Goal: Information Seeking & Learning: Find specific page/section

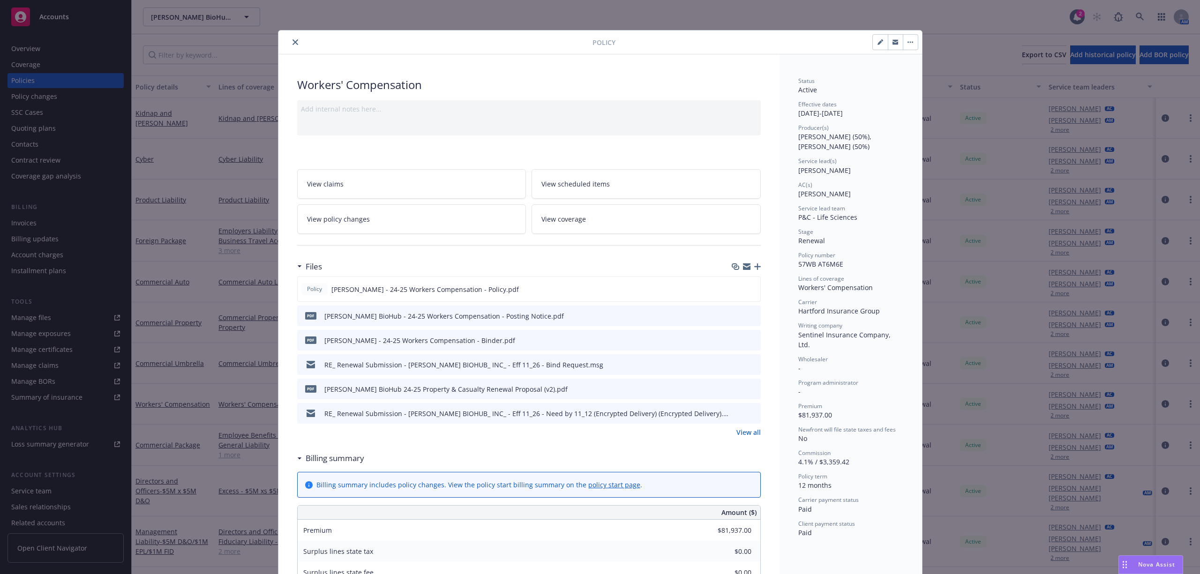
click at [290, 42] on button "close" at bounding box center [295, 42] width 11 height 11
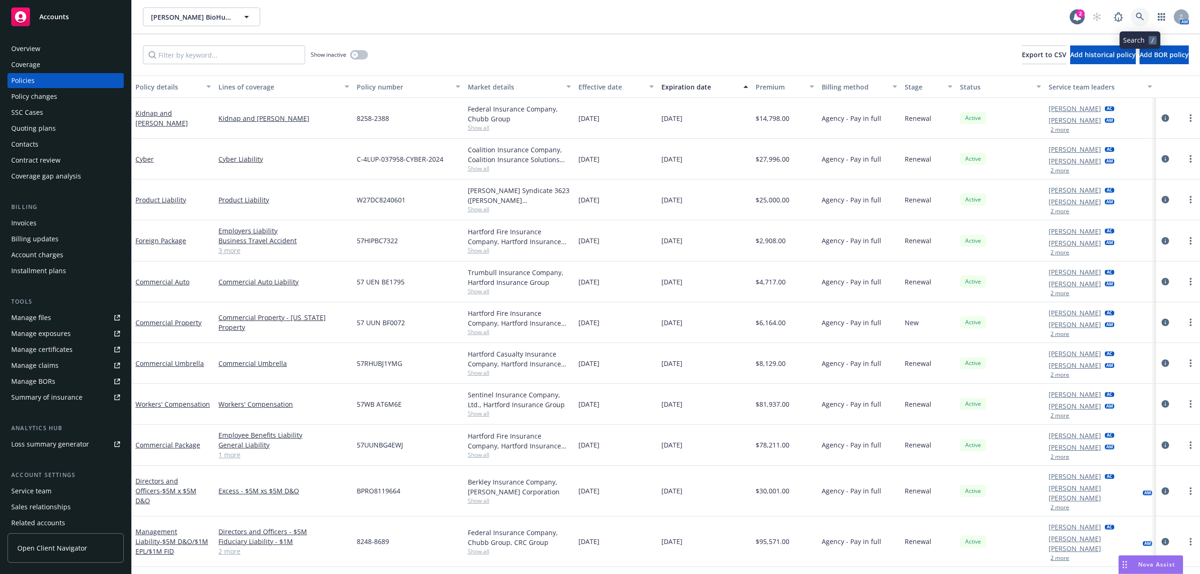
click at [1139, 11] on link at bounding box center [1139, 16] width 19 height 19
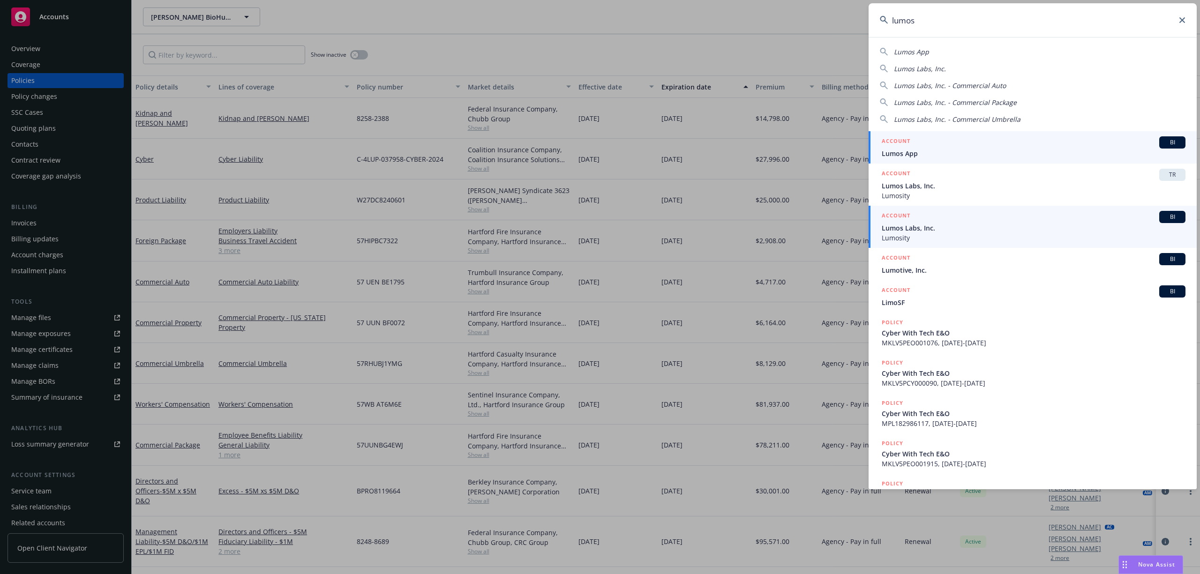
type input "lumos"
click at [907, 230] on span "Lumos Labs, Inc." at bounding box center [1033, 228] width 304 height 10
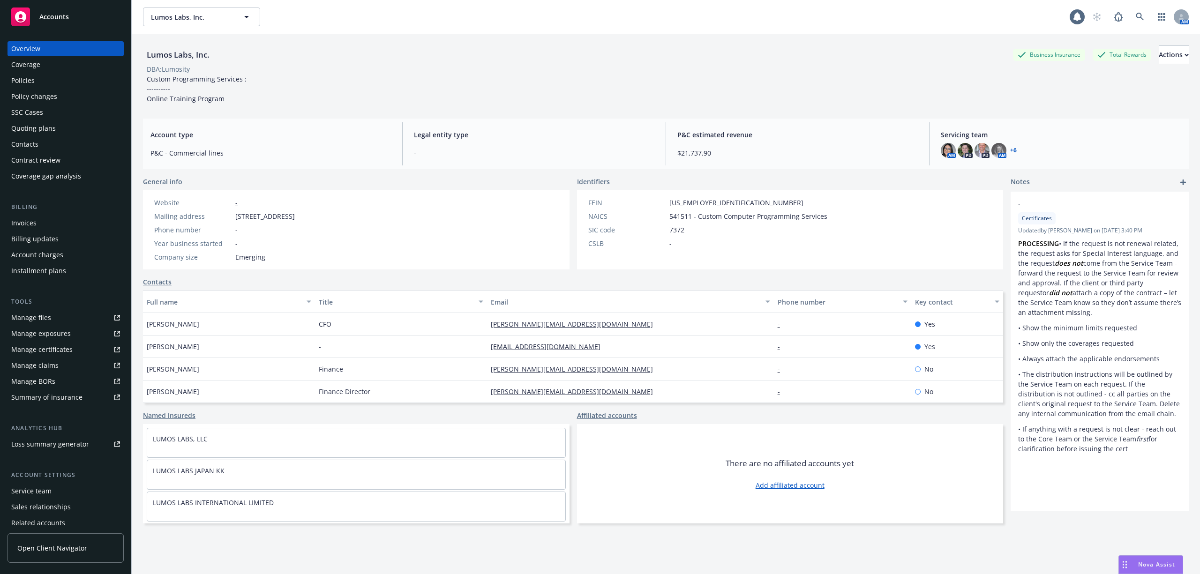
click at [50, 79] on div "Policies" at bounding box center [65, 80] width 109 height 15
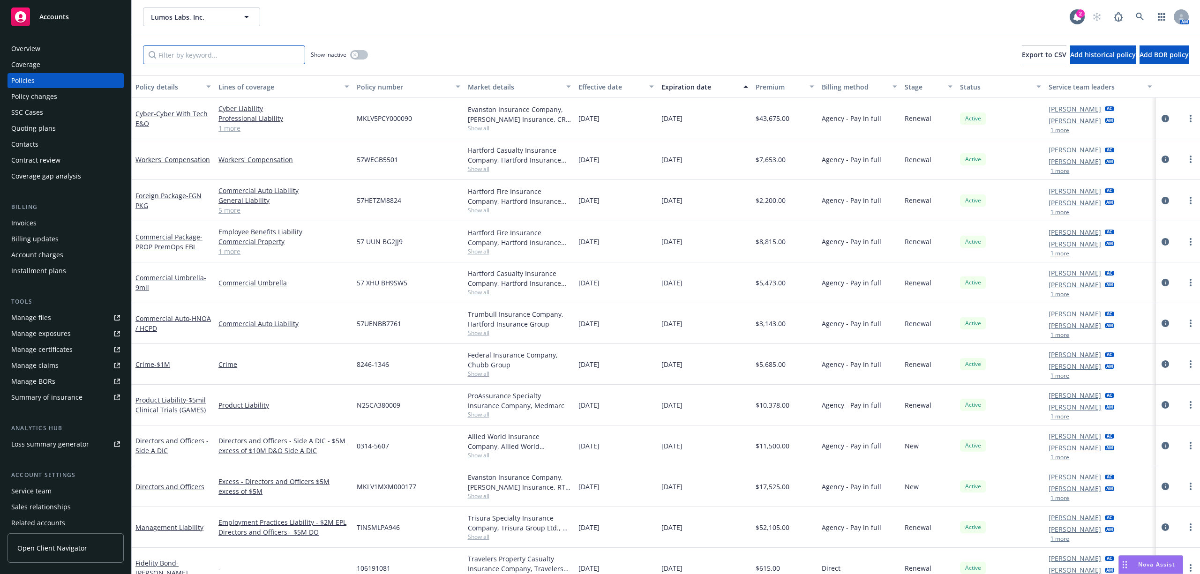
click at [186, 53] on input "Filter by keyword..." at bounding box center [224, 54] width 162 height 19
click at [1138, 15] on icon at bounding box center [1139, 17] width 8 height 8
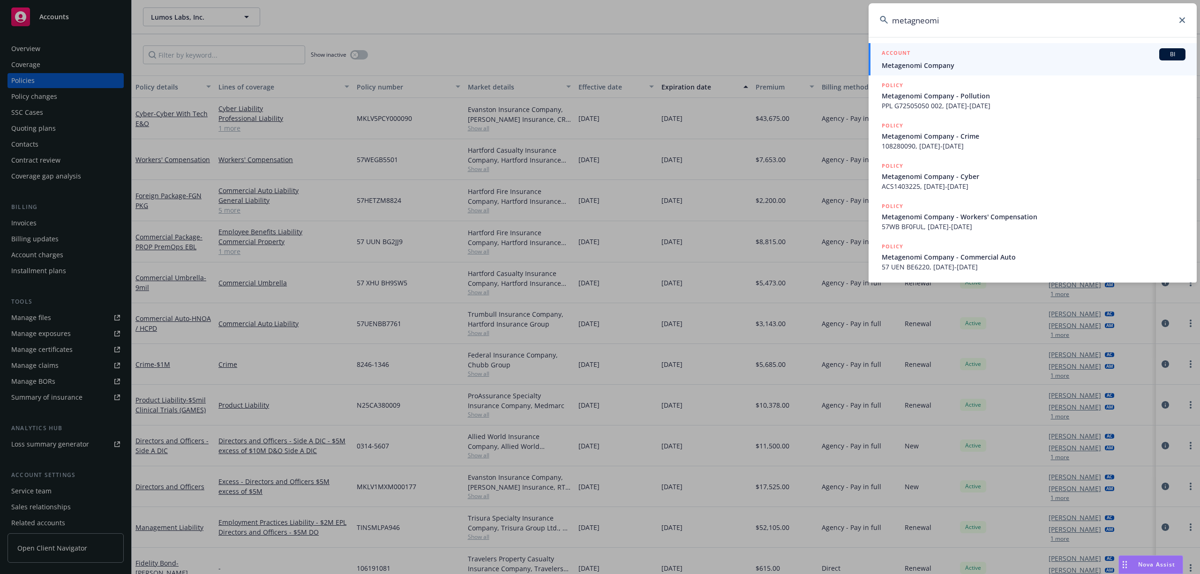
type input "metagneomi"
click at [990, 49] on div "ACCOUNT BI" at bounding box center [1033, 54] width 304 height 12
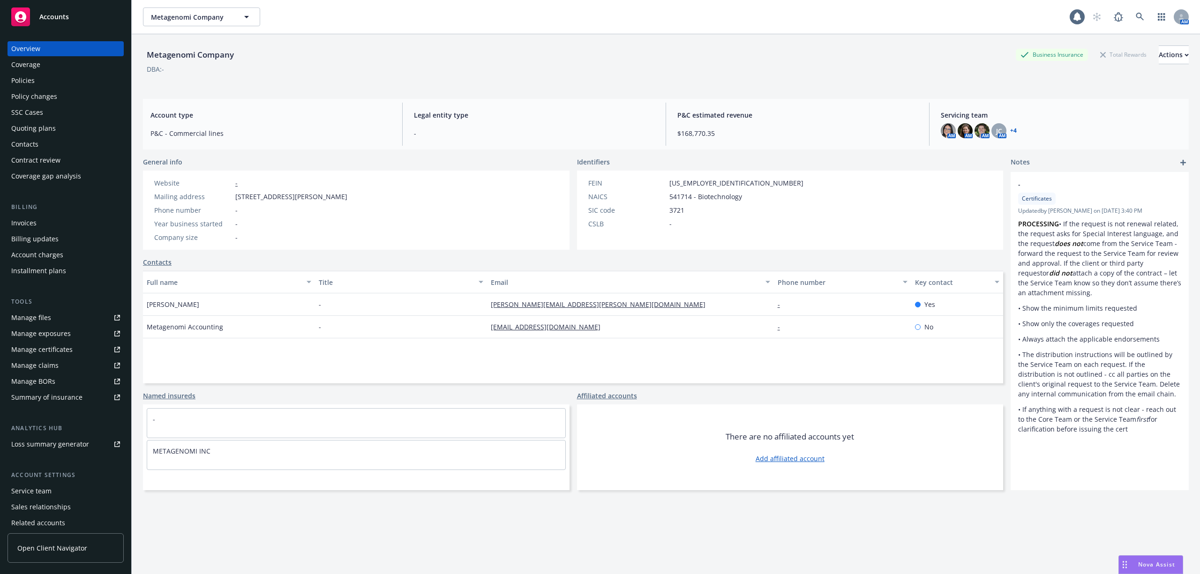
click at [55, 75] on div "Policies" at bounding box center [65, 80] width 109 height 15
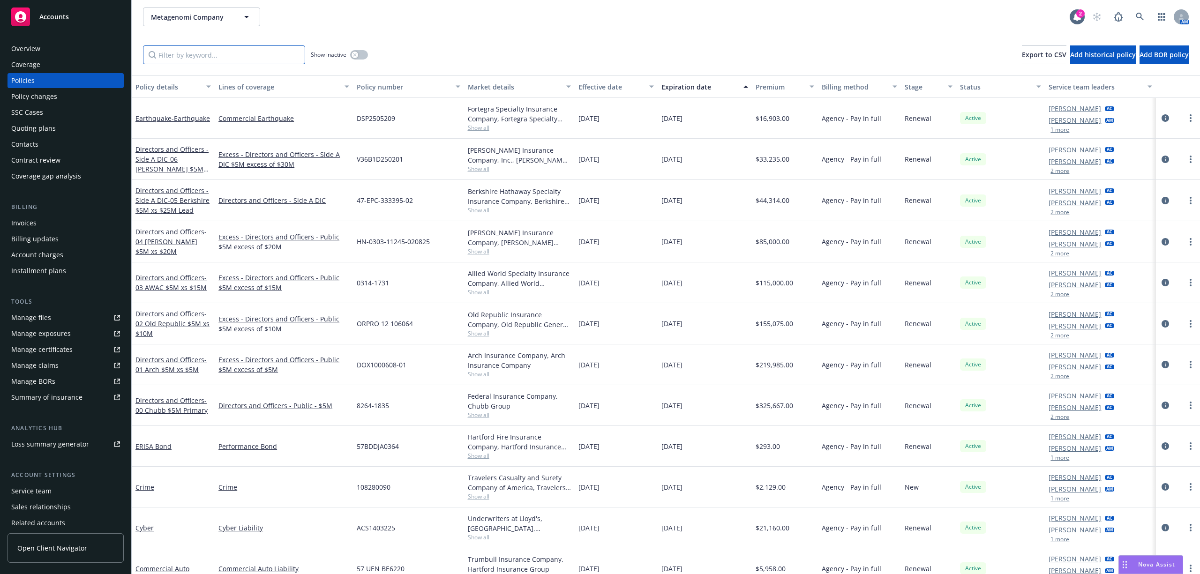
click at [252, 58] on input "Filter by keyword..." at bounding box center [224, 54] width 162 height 19
type input "poll"
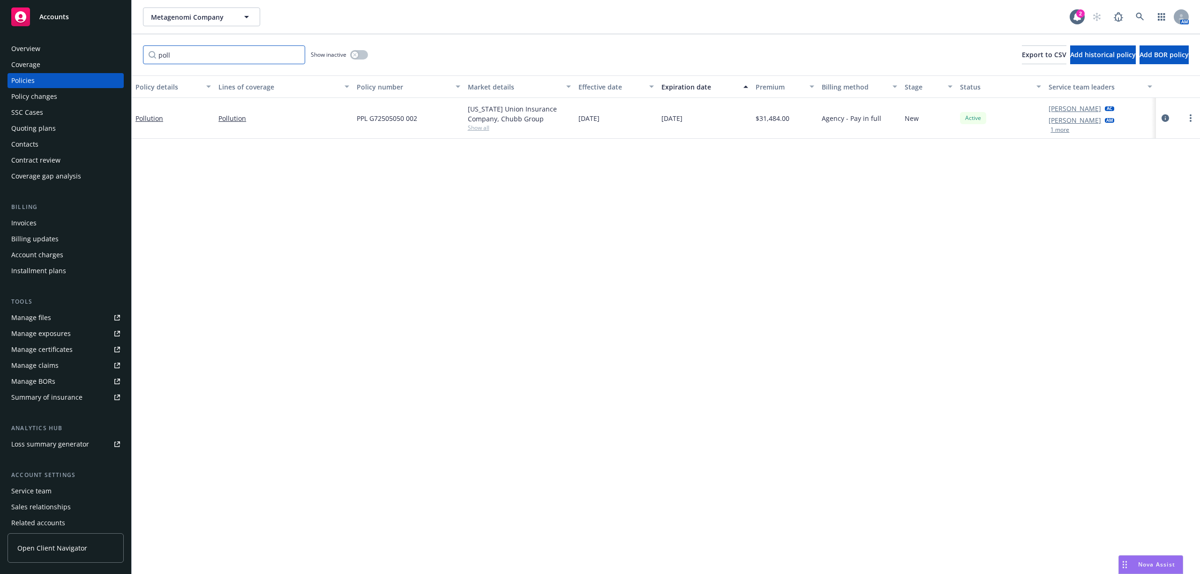
click at [294, 52] on input "poll" at bounding box center [224, 54] width 162 height 19
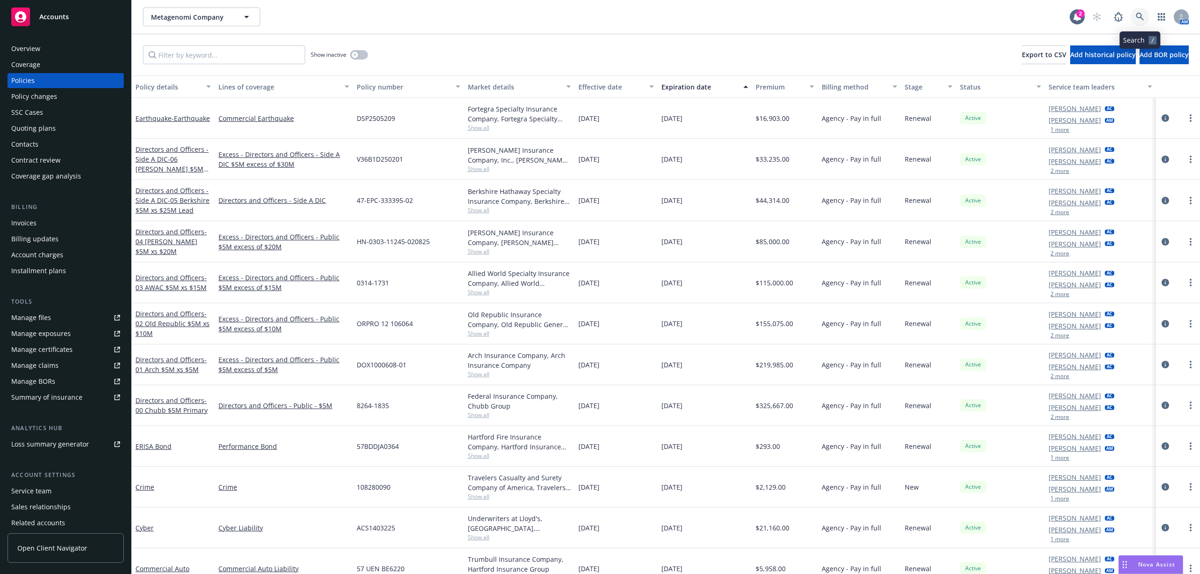
click at [1136, 13] on icon at bounding box center [1139, 17] width 8 height 8
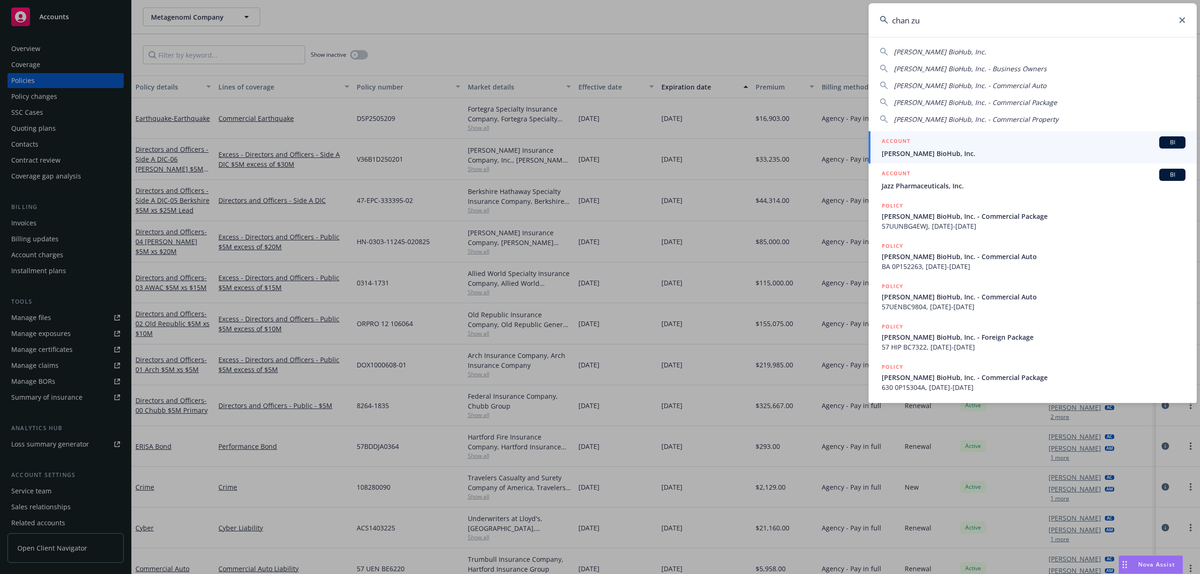
type input "chan zu"
click at [971, 156] on span "[PERSON_NAME] BioHub, Inc." at bounding box center [1033, 154] width 304 height 10
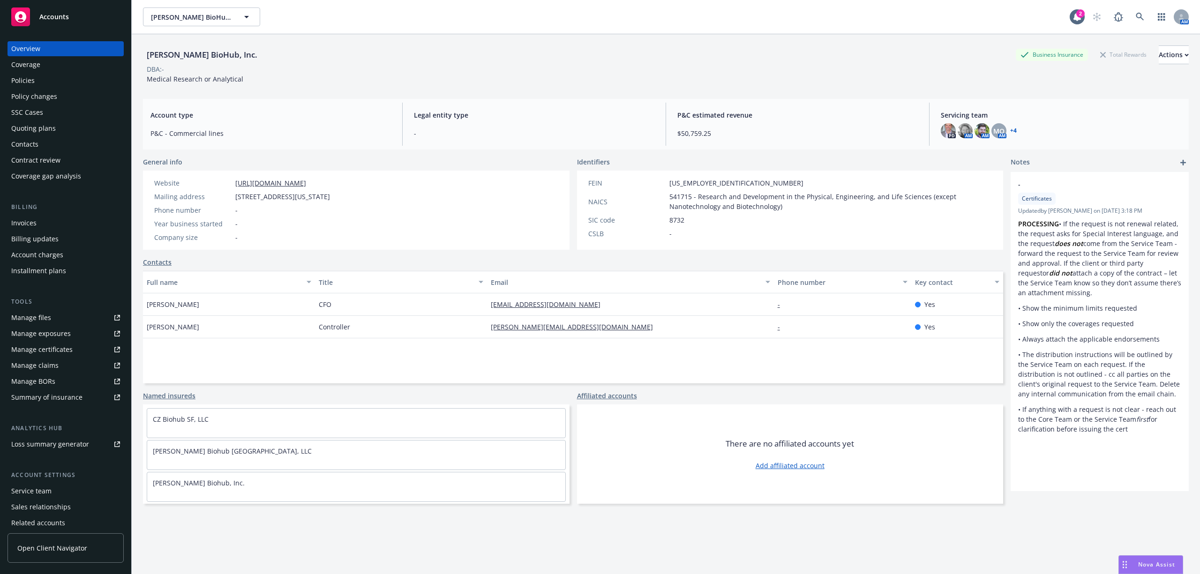
click at [67, 74] on div "Policies" at bounding box center [65, 80] width 109 height 15
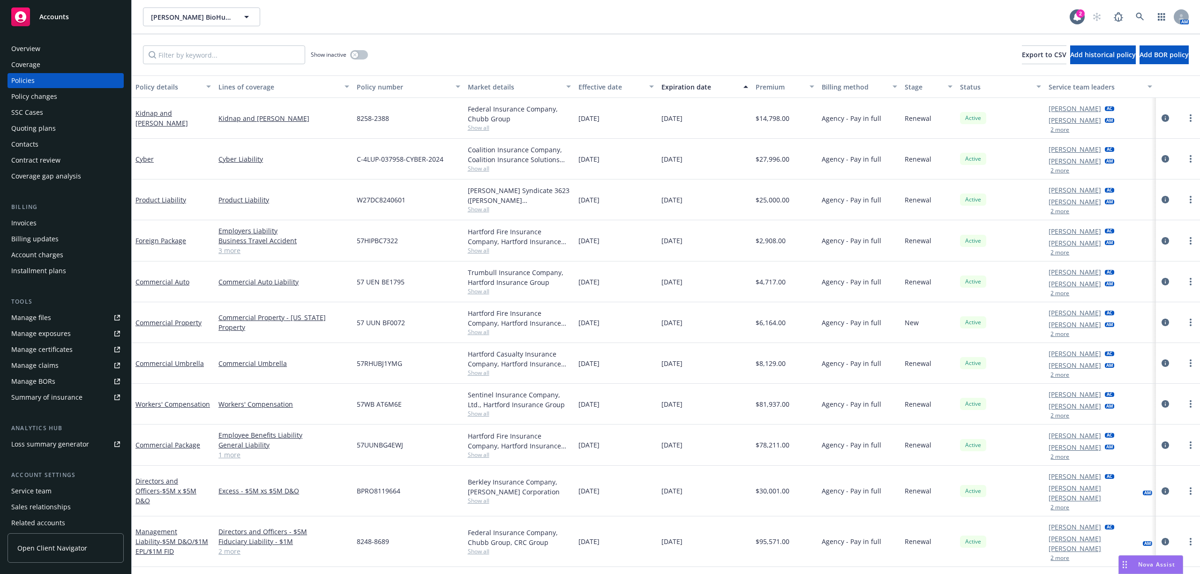
click at [40, 313] on div "Manage files" at bounding box center [31, 317] width 40 height 15
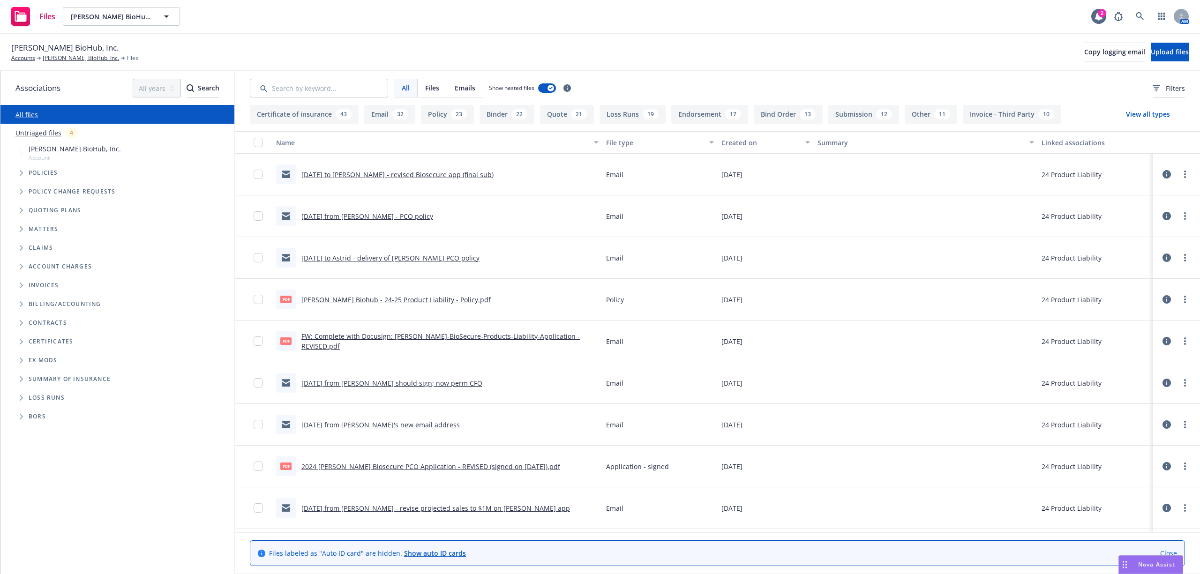
click at [21, 379] on icon "Folder Tree Example" at bounding box center [22, 379] width 4 height 6
click at [23, 113] on link "All files" at bounding box center [26, 114] width 22 height 9
click at [304, 79] on input "Search by keyword..." at bounding box center [319, 88] width 138 height 19
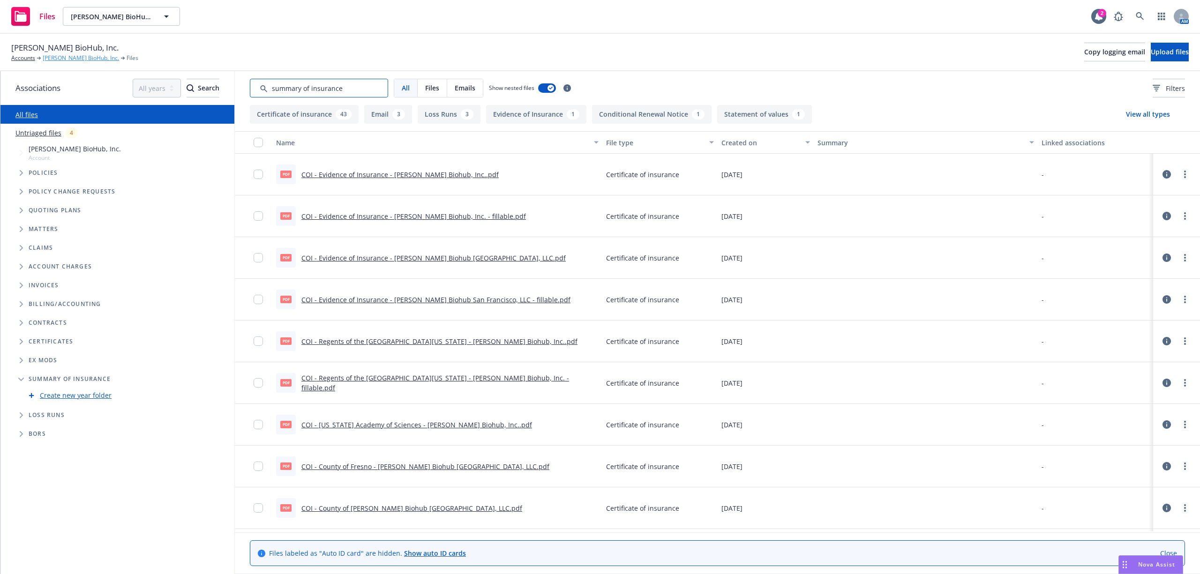
type input "summary of insurance"
click at [61, 59] on link "[PERSON_NAME] BioHub, Inc." at bounding box center [81, 58] width 76 height 8
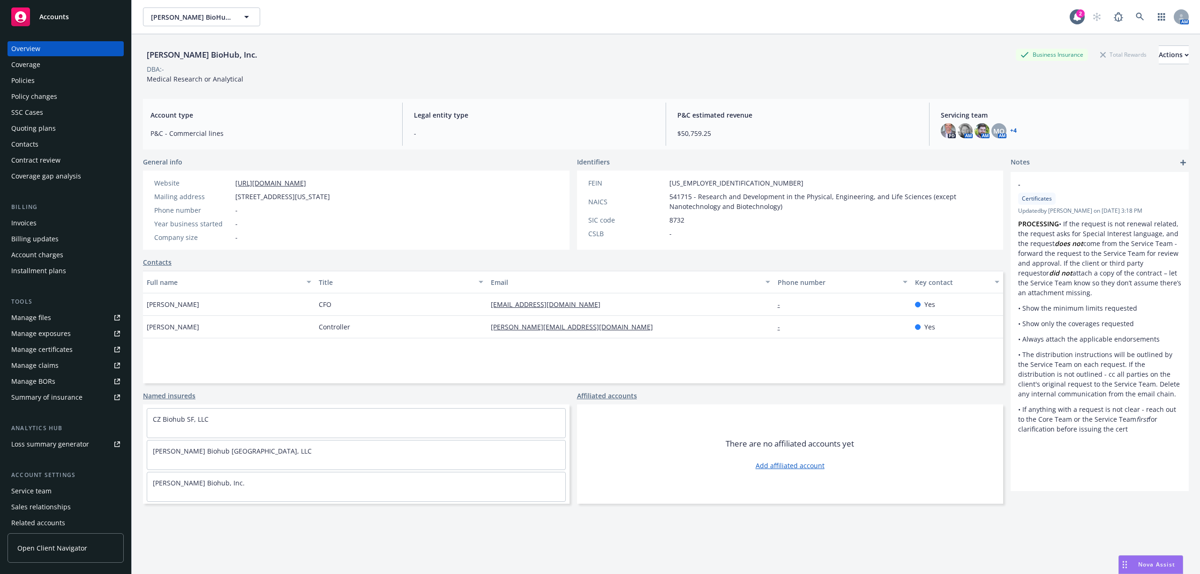
click at [49, 77] on div "Policies" at bounding box center [65, 80] width 109 height 15
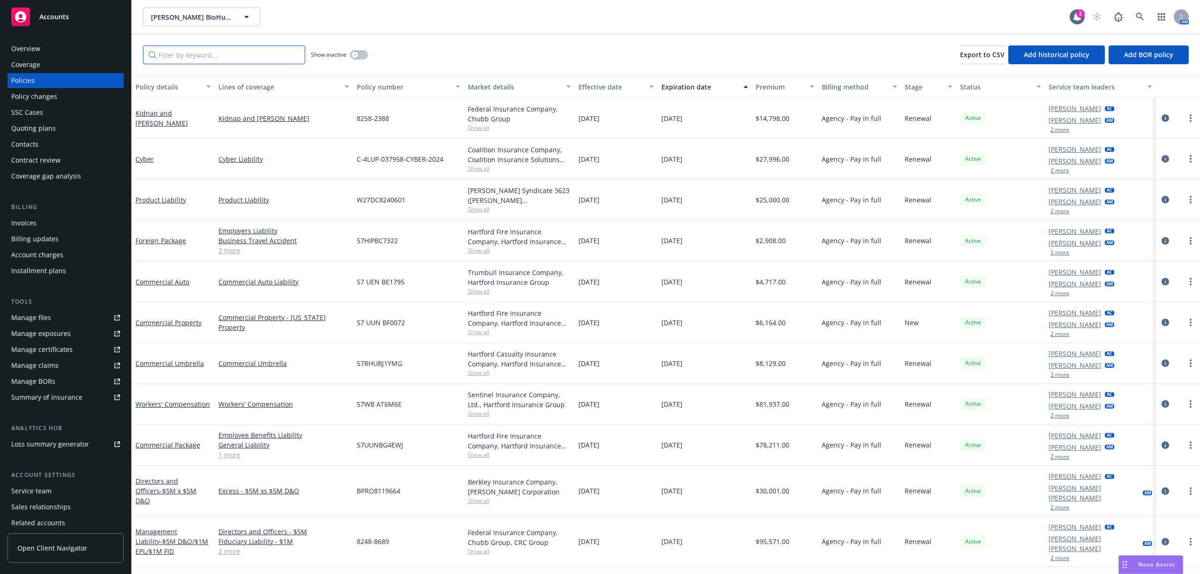
click at [244, 50] on input "Filter by keyword..." at bounding box center [224, 54] width 162 height 19
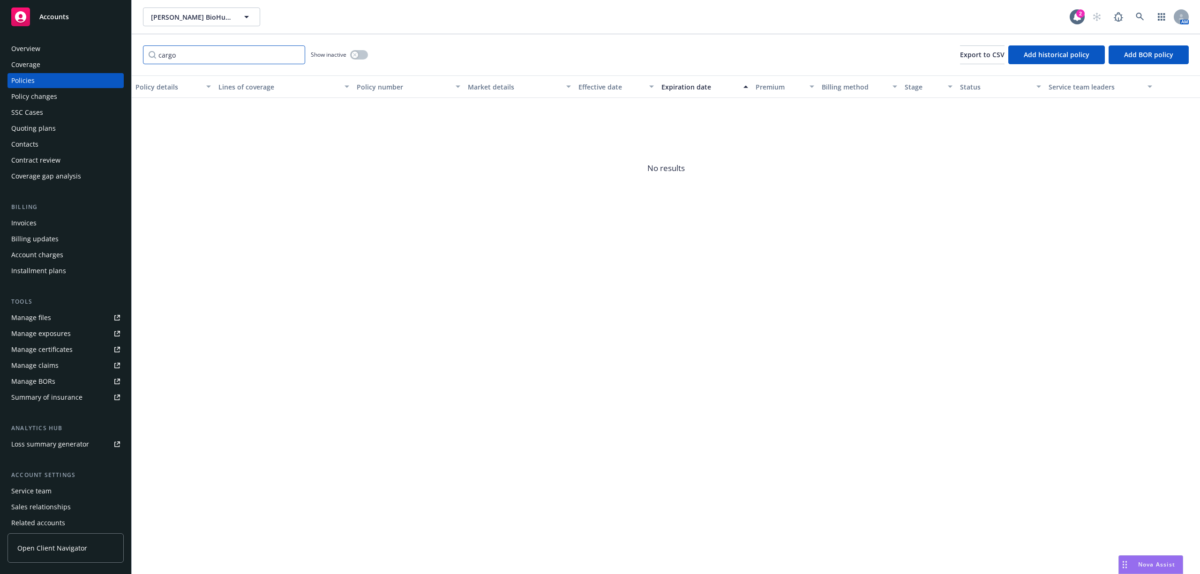
type input "cargo"
click at [360, 50] on div "Show inactive" at bounding box center [339, 54] width 57 height 19
click at [362, 55] on button "button" at bounding box center [359, 54] width 18 height 9
click at [295, 55] on input "cargo" at bounding box center [224, 54] width 162 height 19
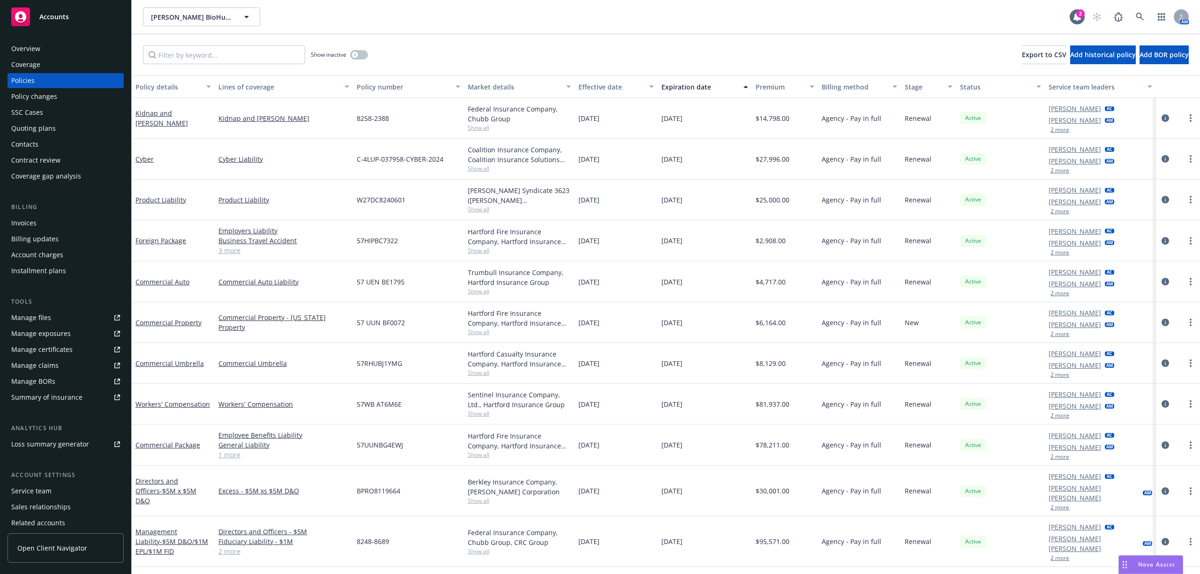
click at [39, 315] on div "Manage files" at bounding box center [31, 317] width 40 height 15
click at [209, 59] on input "Filter by keyword..." at bounding box center [224, 54] width 162 height 19
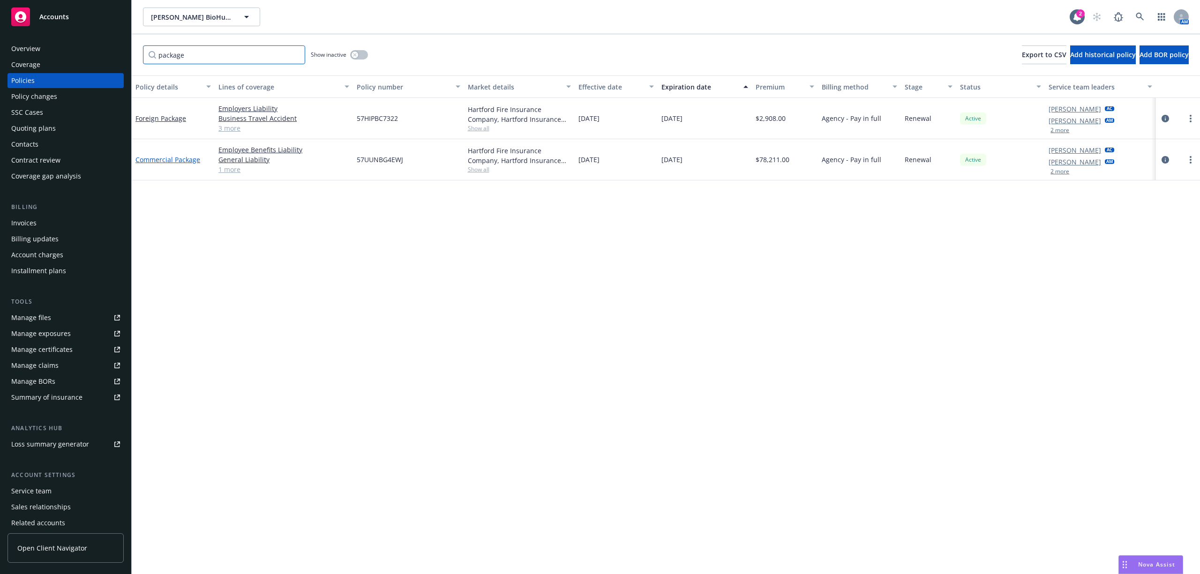
type input "package"
click at [172, 157] on link "Commercial Package" at bounding box center [167, 159] width 65 height 9
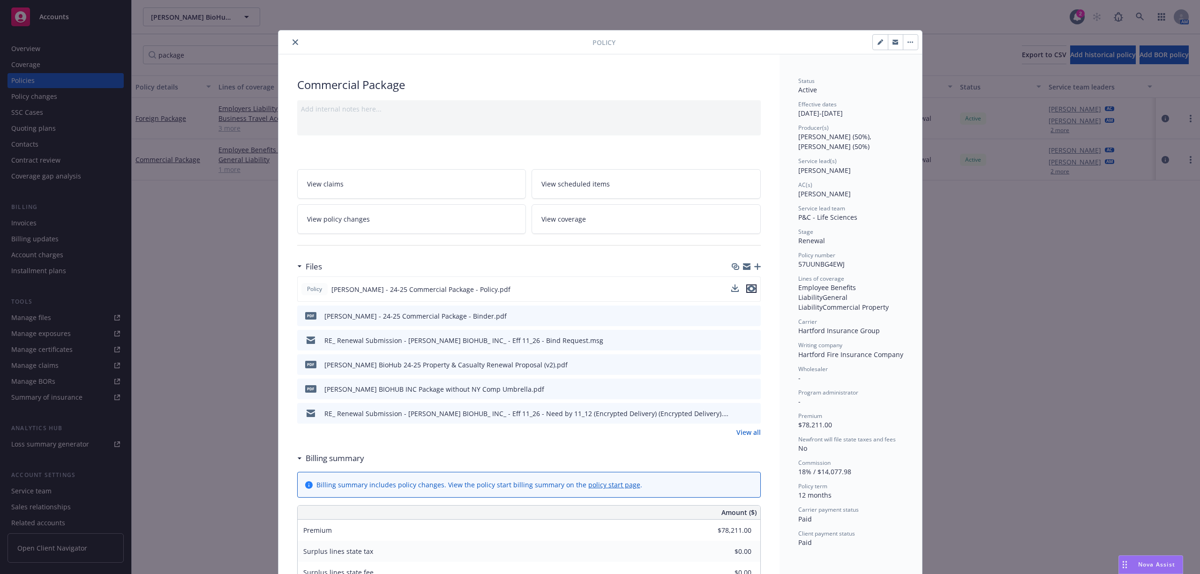
click at [748, 289] on icon "preview file" at bounding box center [751, 288] width 8 height 7
click at [292, 42] on icon "close" at bounding box center [295, 42] width 6 height 6
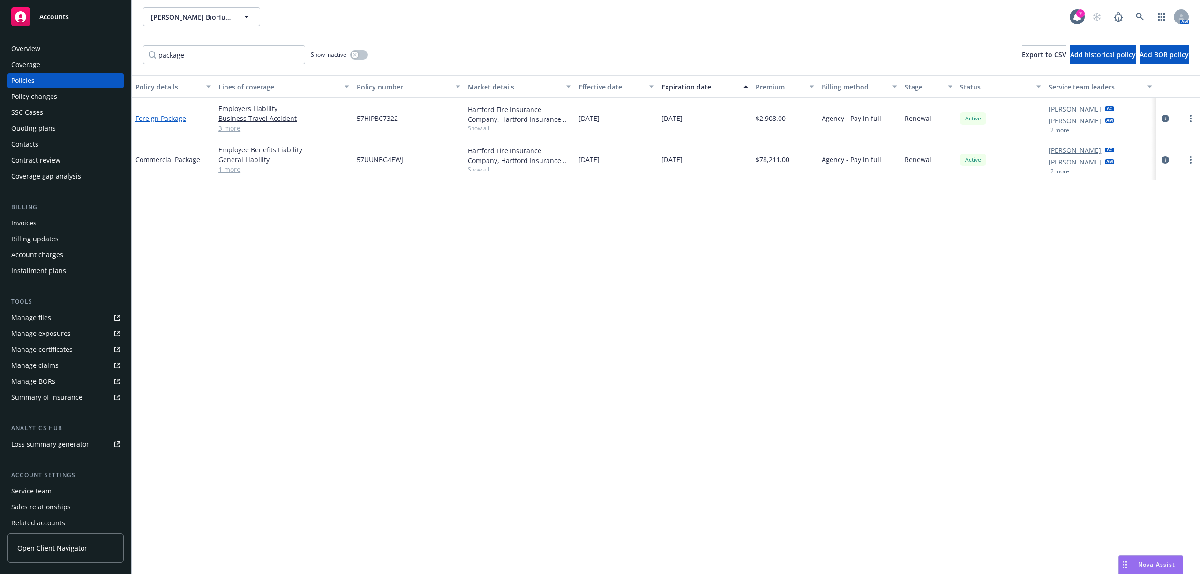
click at [177, 120] on link "Foreign Package" at bounding box center [160, 118] width 51 height 9
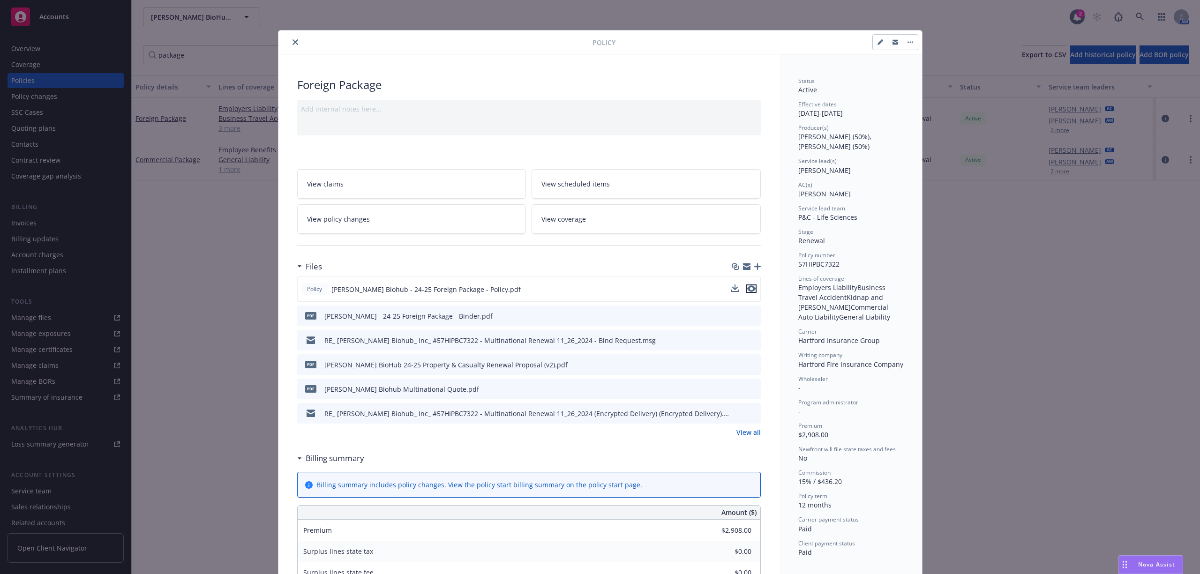
click at [750, 291] on icon "preview file" at bounding box center [751, 288] width 8 height 7
click at [292, 42] on icon "close" at bounding box center [295, 42] width 6 height 6
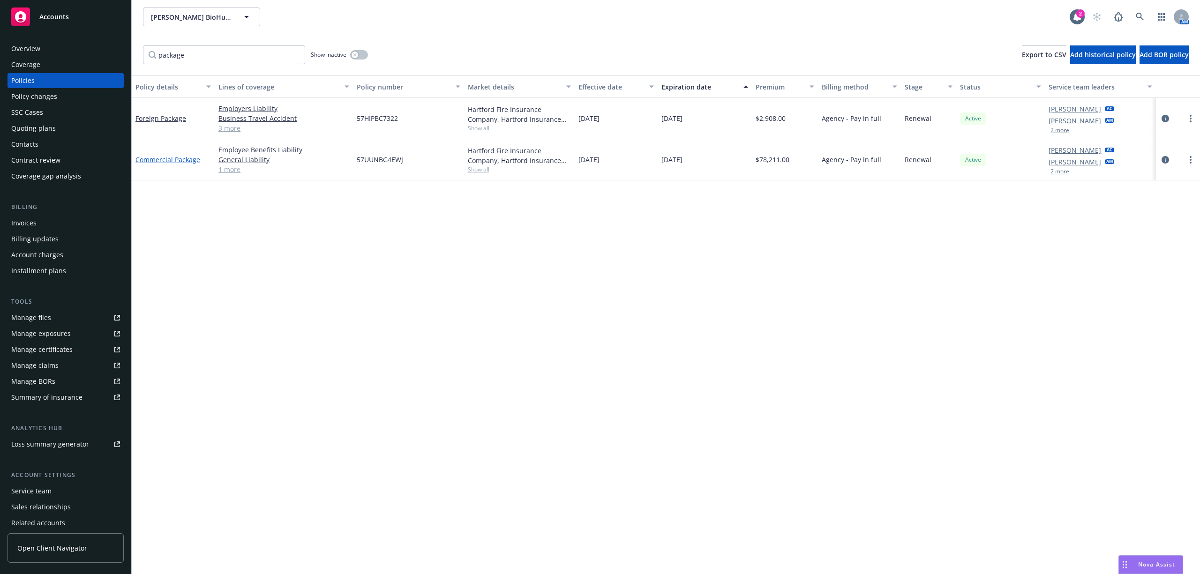
click at [179, 162] on link "Commercial Package" at bounding box center [167, 159] width 65 height 9
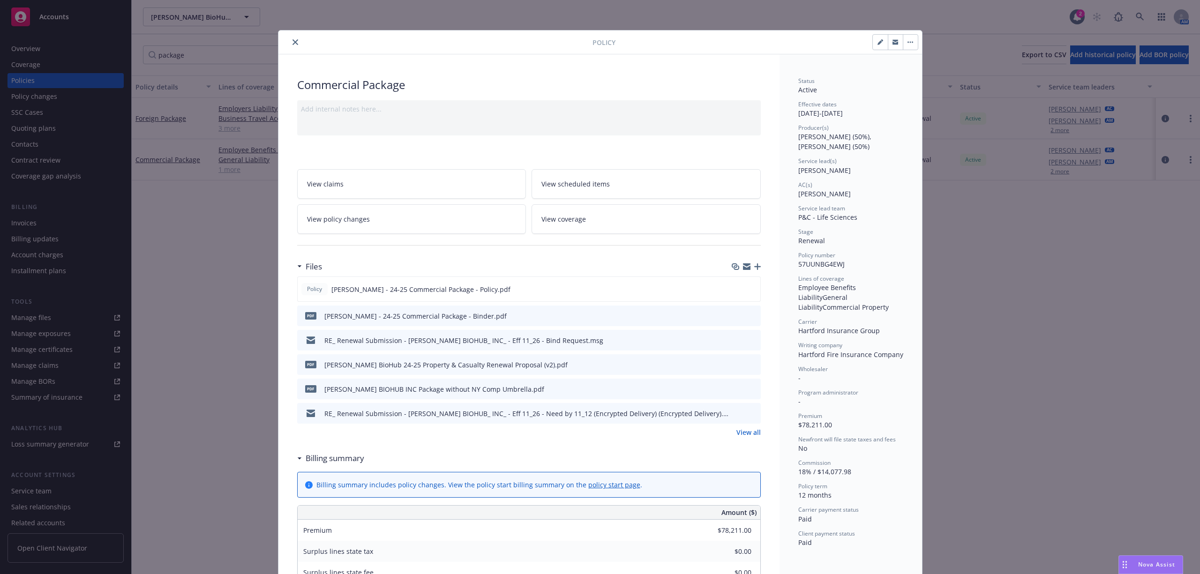
scroll to position [28, 0]
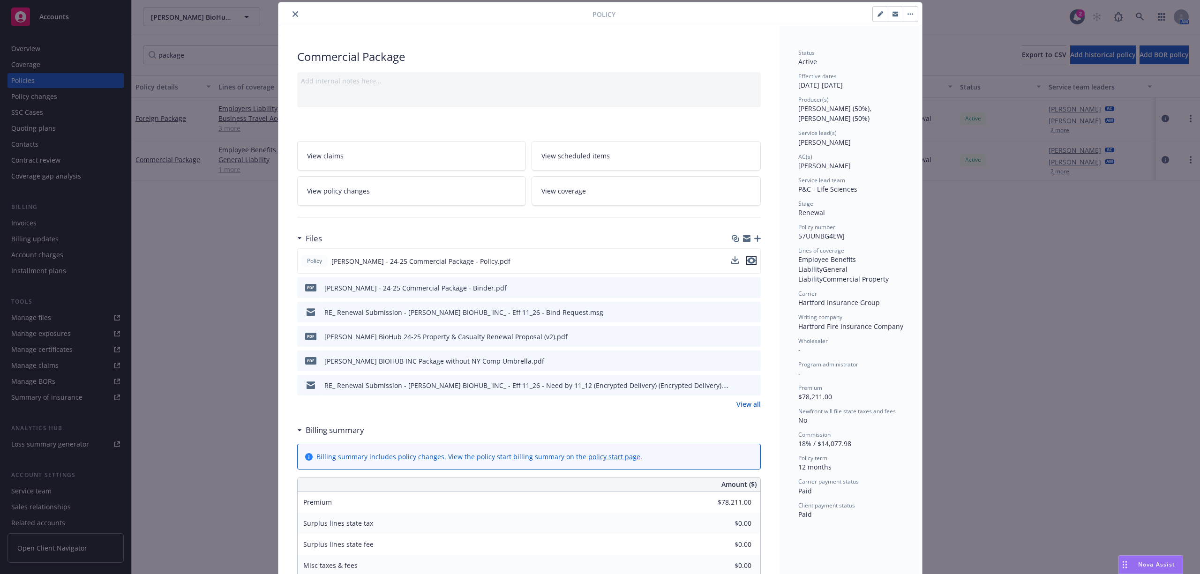
click at [747, 261] on icon "preview file" at bounding box center [751, 260] width 8 height 7
click at [748, 402] on link "View all" at bounding box center [748, 404] width 24 height 10
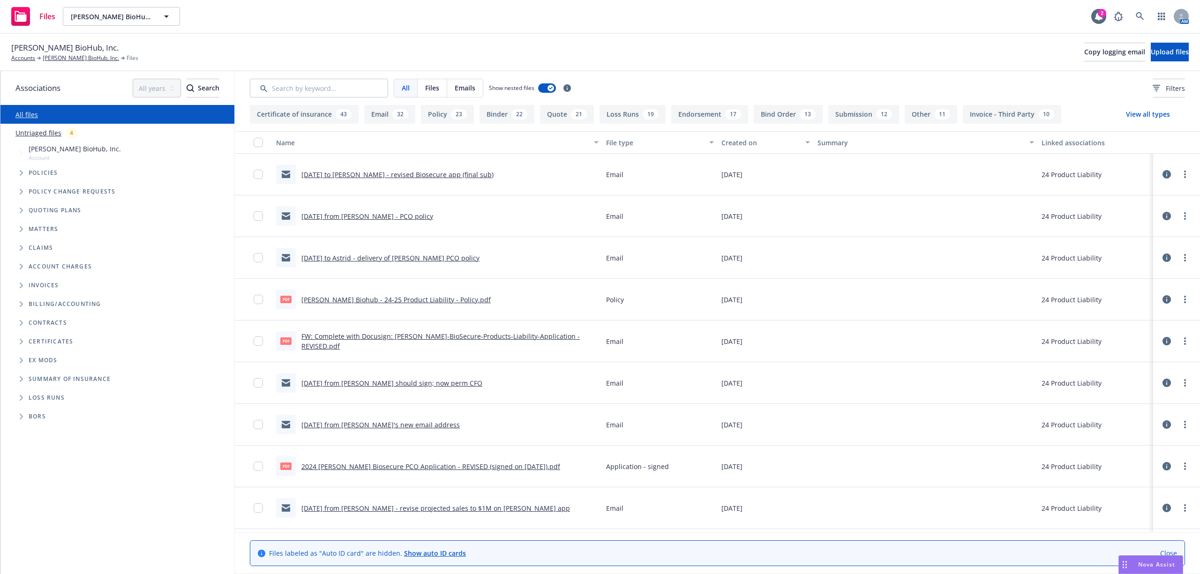
click at [50, 173] on span "Policies" at bounding box center [44, 173] width 30 height 6
click at [22, 174] on icon "Tree Example" at bounding box center [21, 173] width 3 height 6
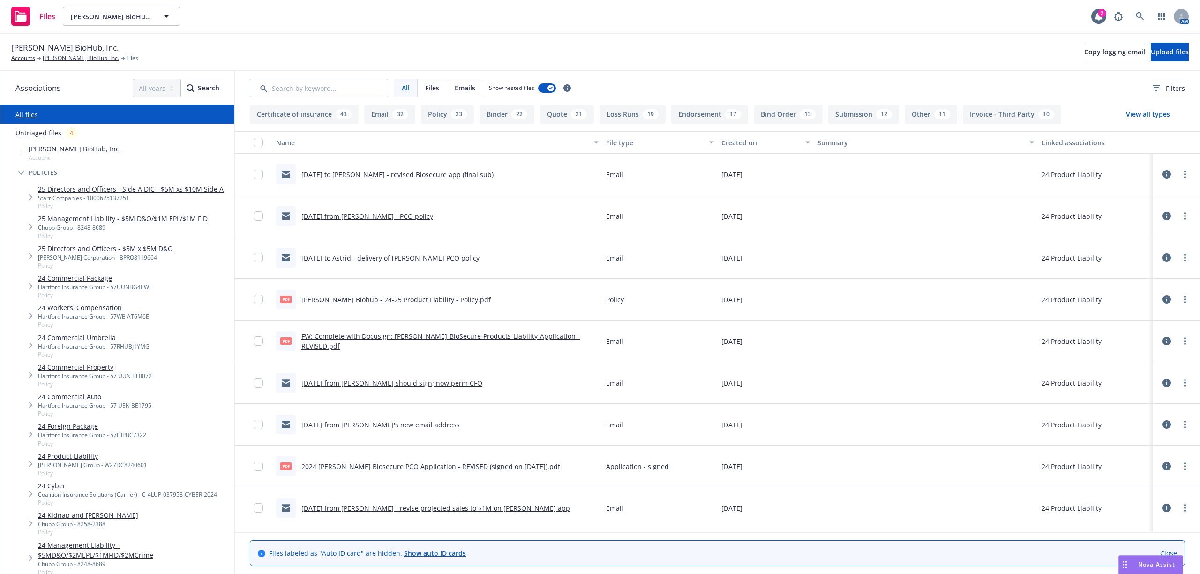
click at [68, 428] on link "24 Foreign Package" at bounding box center [92, 426] width 108 height 10
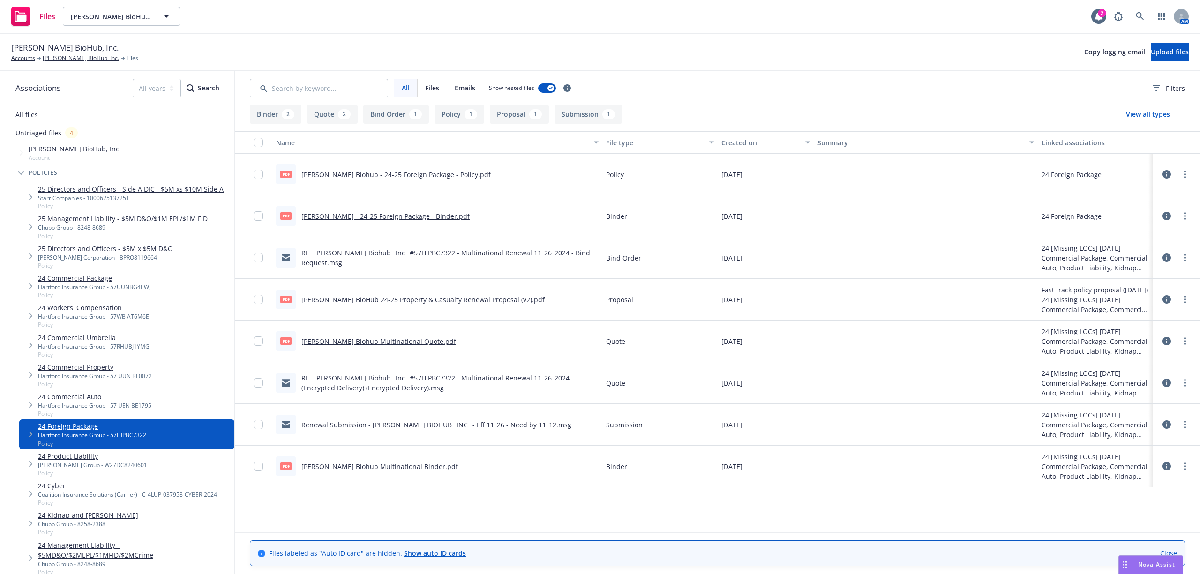
click at [402, 248] on div "RE_ [PERSON_NAME] Biohub_ Inc_ #57HIPBC7322 - Multinational Renewal 11_26_2024 …" at bounding box center [449, 258] width 297 height 20
click at [400, 254] on link "RE_ [PERSON_NAME] Biohub_ Inc_ #57HIPBC7322 - Multinational Renewal 11_26_2024 …" at bounding box center [445, 257] width 289 height 19
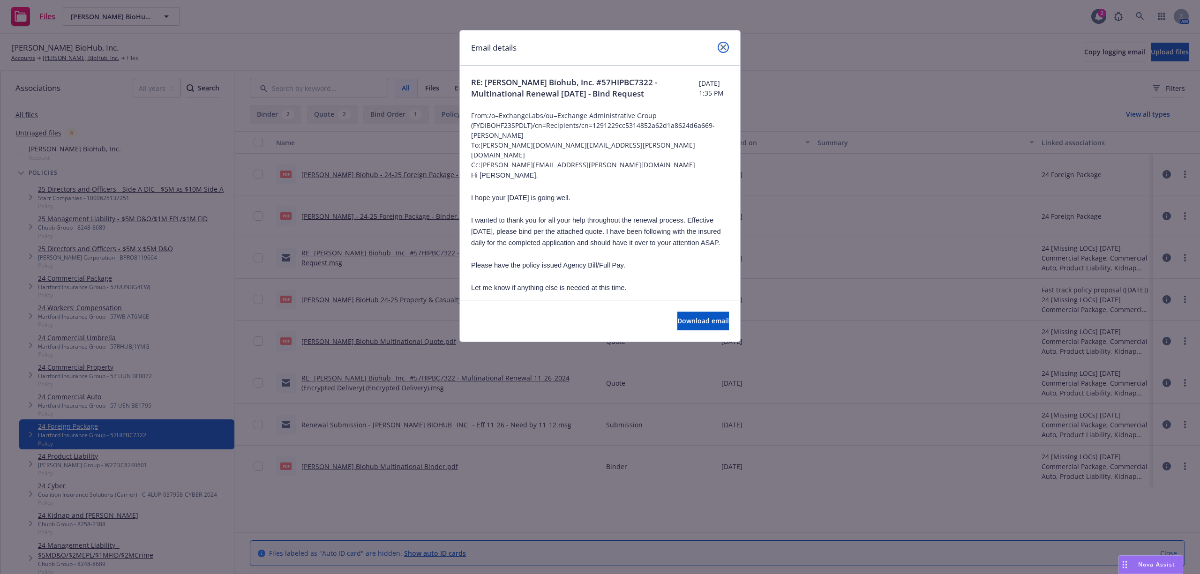
click at [724, 46] on icon "close" at bounding box center [723, 48] width 6 height 6
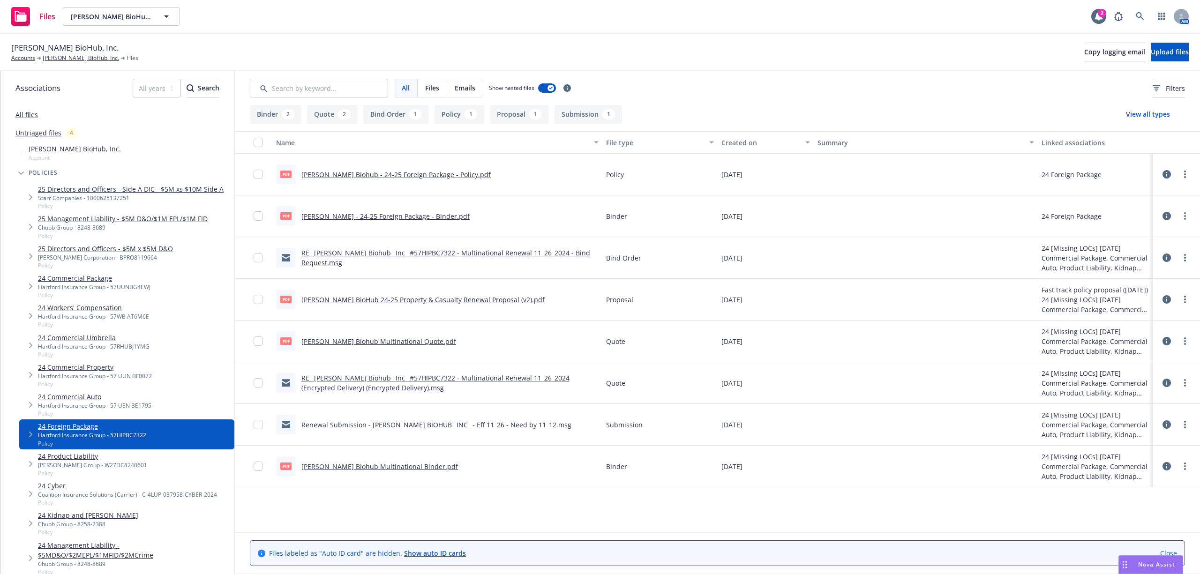
click at [379, 381] on link "RE_ [PERSON_NAME] Biohub_ Inc_ #57HIPBC7322 - Multinational Renewal 11_26_2024 …" at bounding box center [435, 382] width 268 height 19
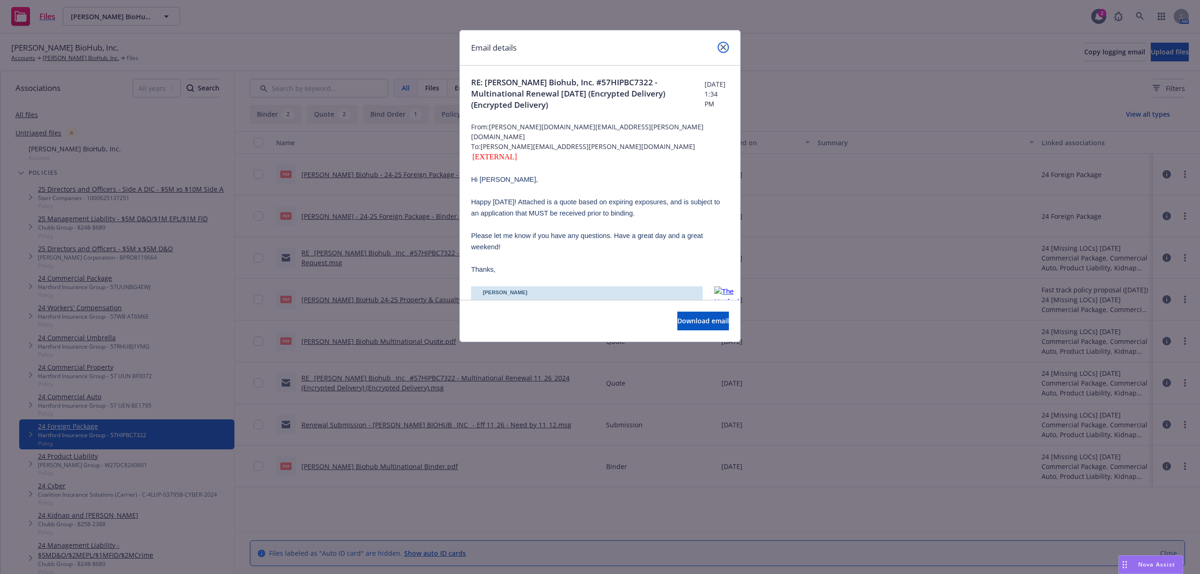
click at [718, 51] on link "close" at bounding box center [722, 47] width 11 height 11
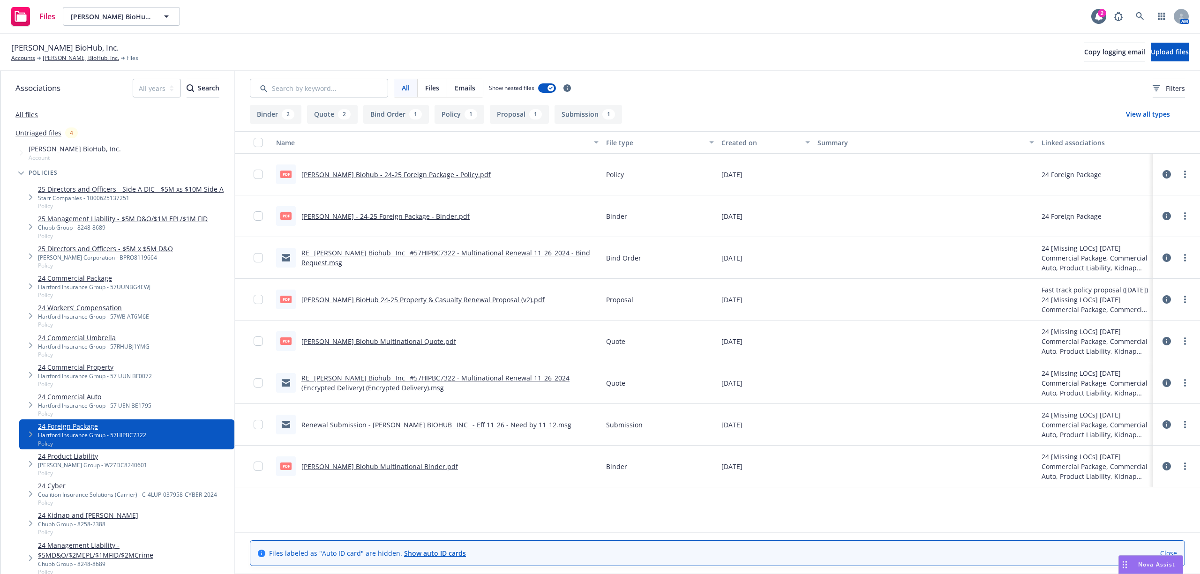
click at [477, 424] on link "Renewal Submission - [PERSON_NAME] BIOHUB_ INC_ - Eff 11_26 - Need by 11_12.msg" at bounding box center [436, 424] width 270 height 9
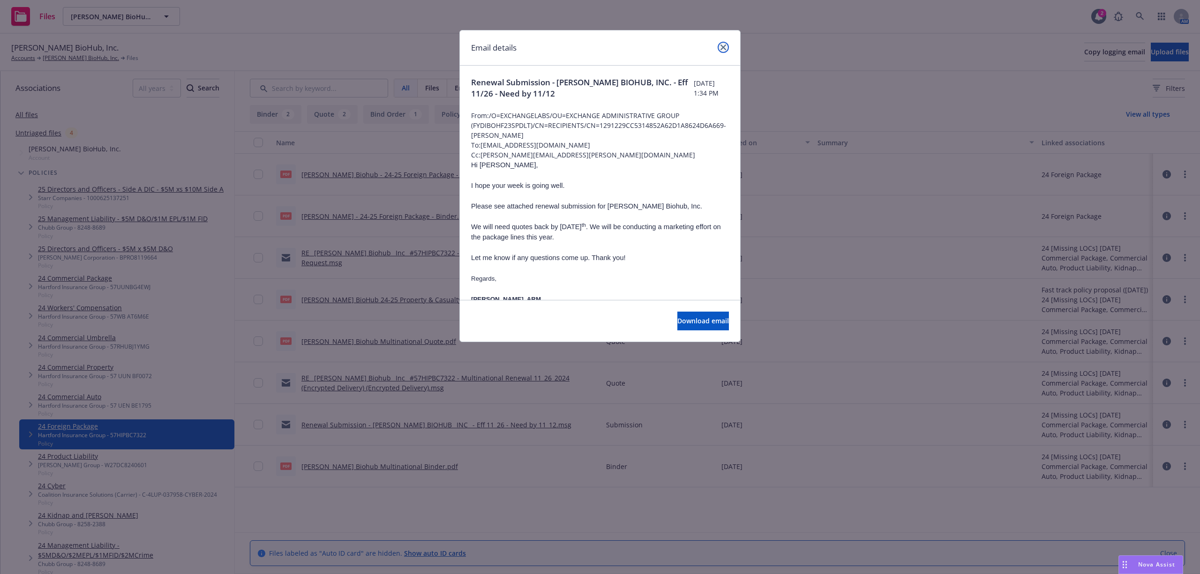
click at [724, 45] on icon "close" at bounding box center [723, 48] width 6 height 6
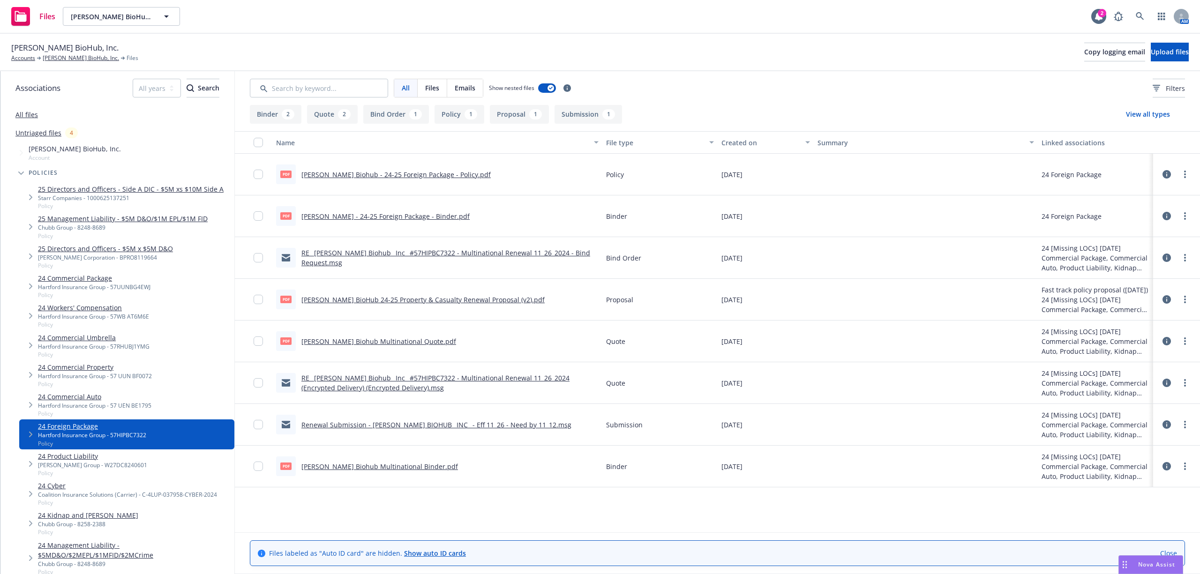
click at [28, 114] on link "All files" at bounding box center [26, 114] width 22 height 9
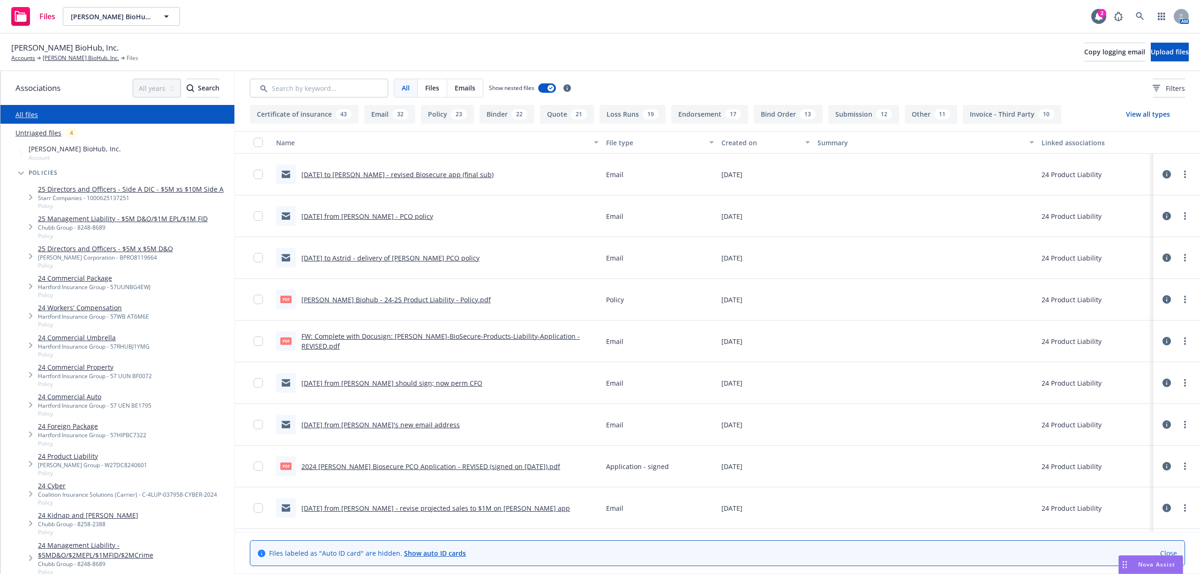
click at [366, 216] on link "[DATE] from [PERSON_NAME] - PCO policy" at bounding box center [367, 216] width 132 height 9
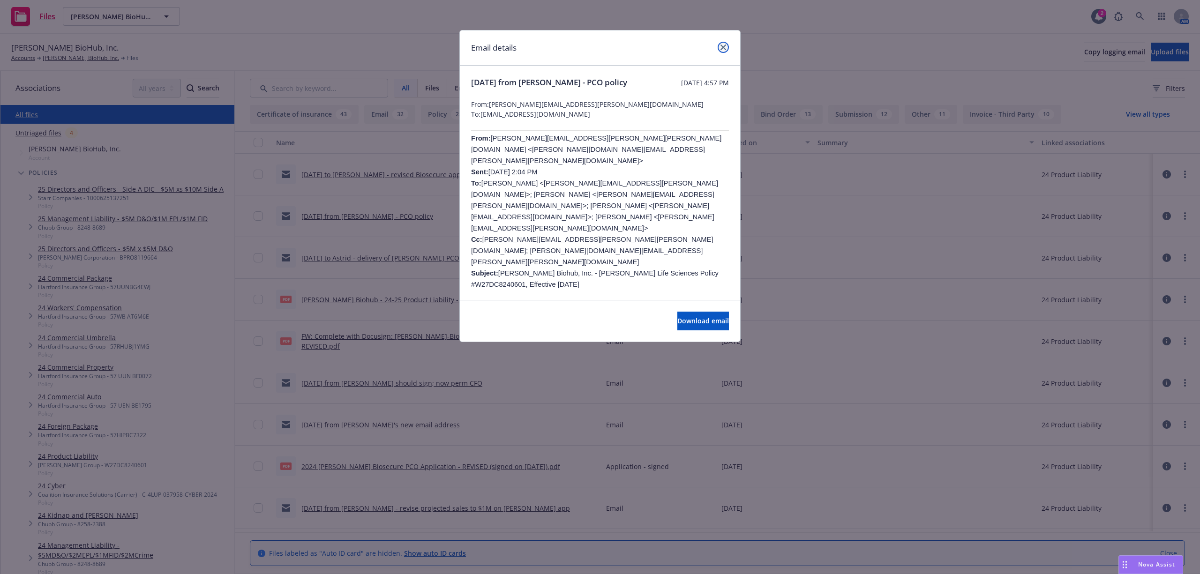
click at [725, 46] on icon "close" at bounding box center [723, 48] width 6 height 6
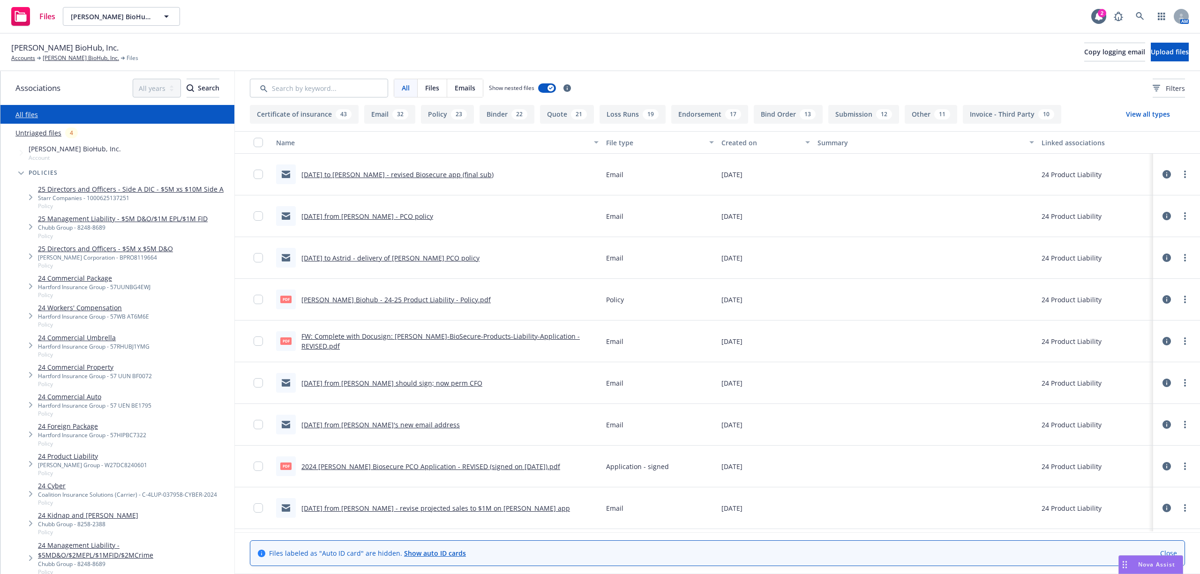
click at [367, 214] on link "[DATE] from [PERSON_NAME] - PCO policy" at bounding box center [367, 216] width 132 height 9
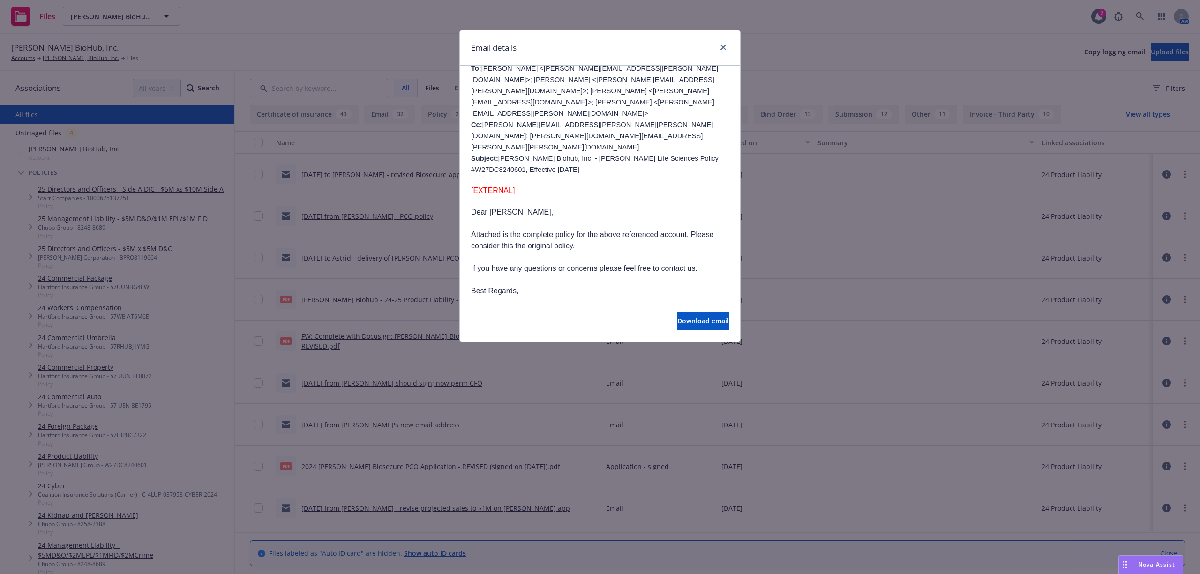
scroll to position [375, 0]
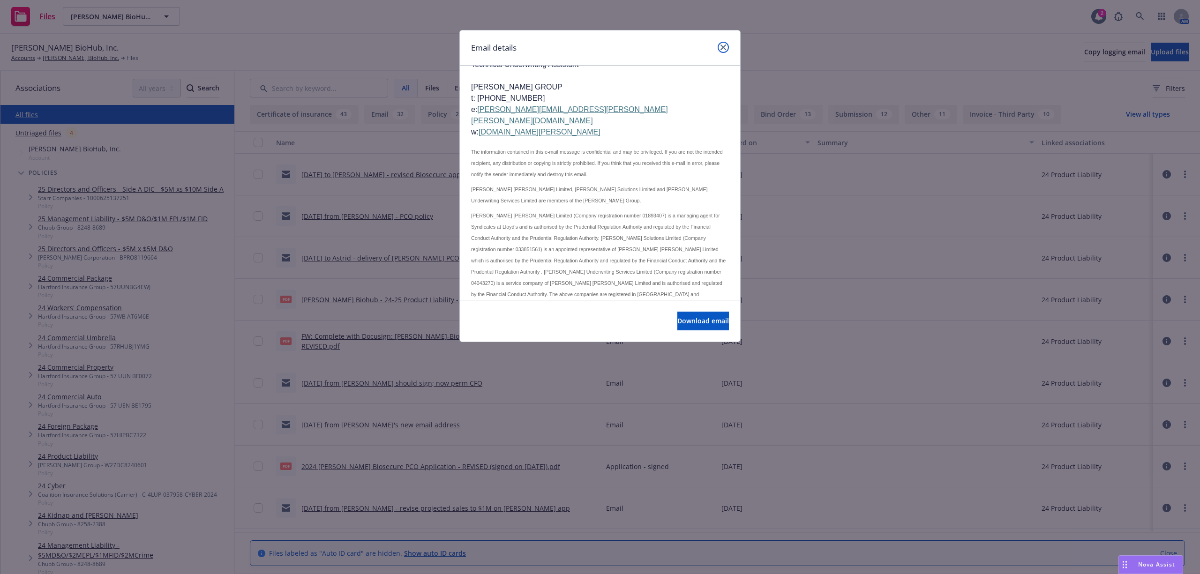
click at [724, 47] on icon "close" at bounding box center [723, 48] width 6 height 6
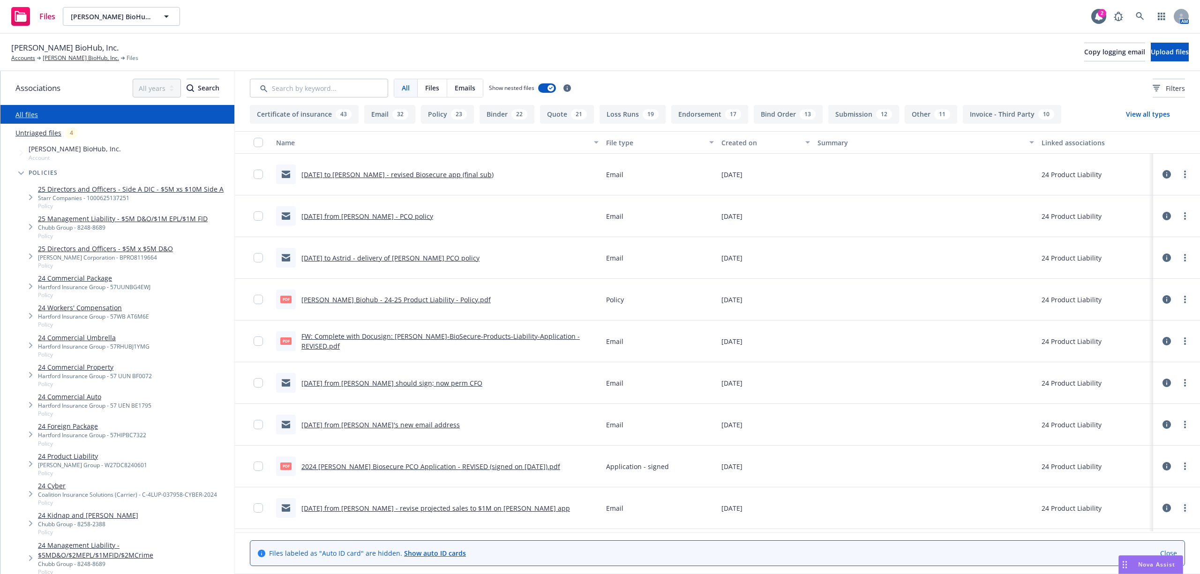
click at [426, 343] on link "FW: Complete with Docusign: [PERSON_NAME]-BioSecure-Products-Liability-Applicat…" at bounding box center [440, 341] width 278 height 19
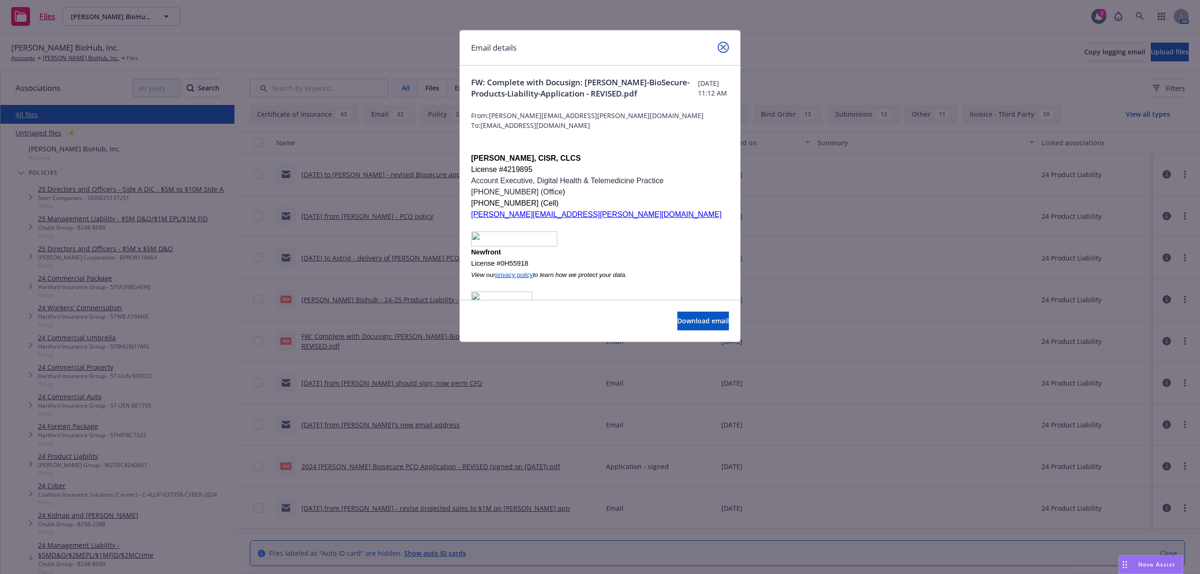
click at [722, 45] on icon "close" at bounding box center [723, 48] width 6 height 6
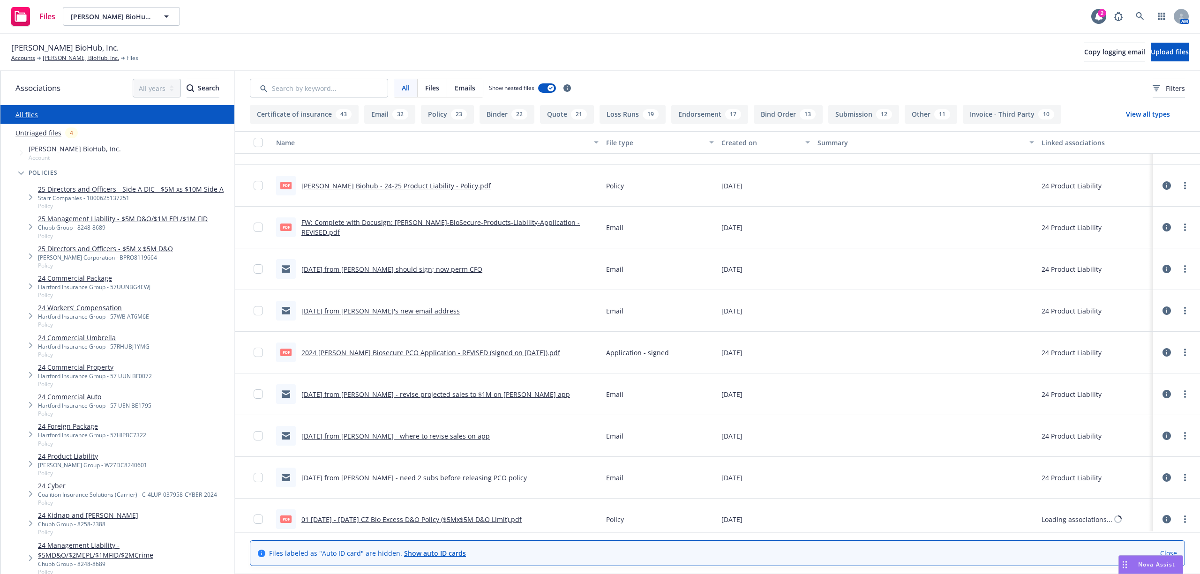
scroll to position [125, 0]
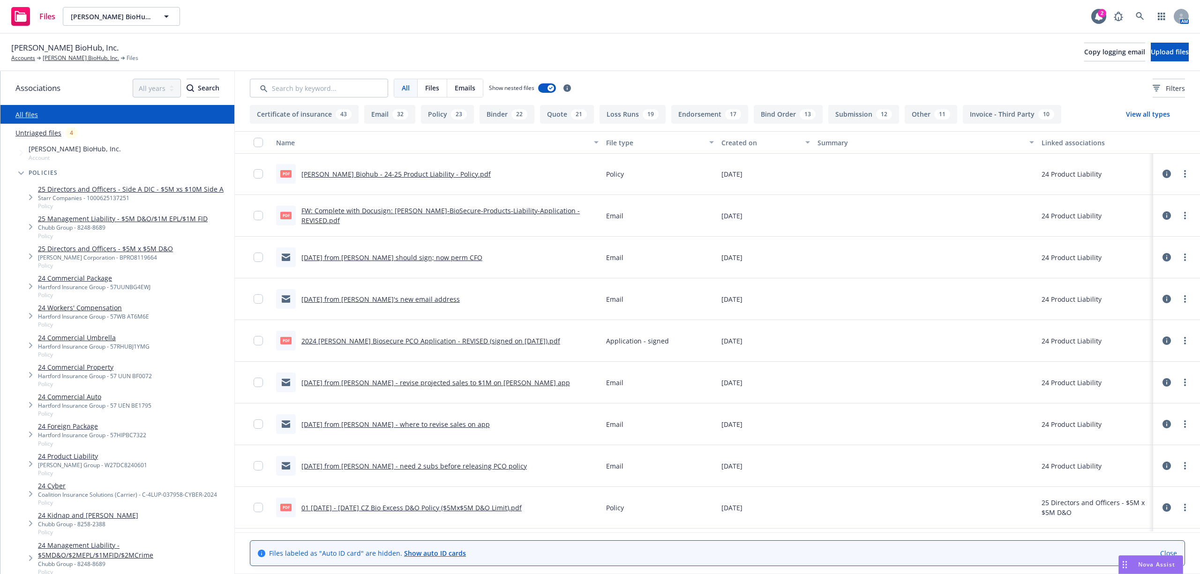
click at [404, 342] on link "2024 [PERSON_NAME] Biosecure PCO Application - REVISED (signed on [DATE]).pdf" at bounding box center [430, 340] width 259 height 9
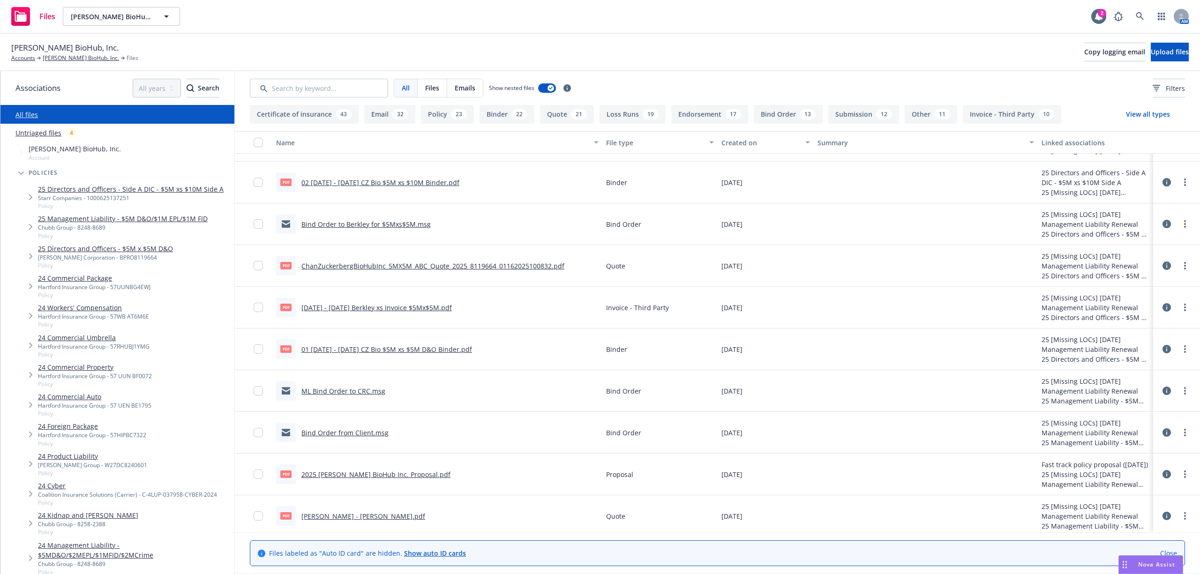
scroll to position [3436, 0]
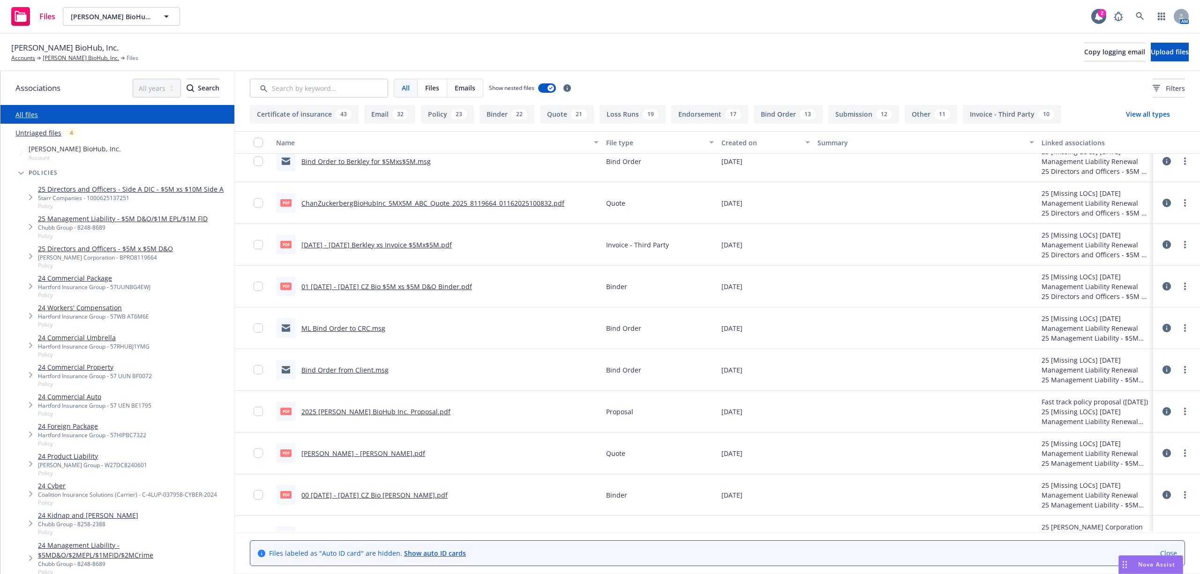
click at [394, 410] on link "2025 [PERSON_NAME] BioHub Inc. Proposal.pdf" at bounding box center [375, 411] width 149 height 9
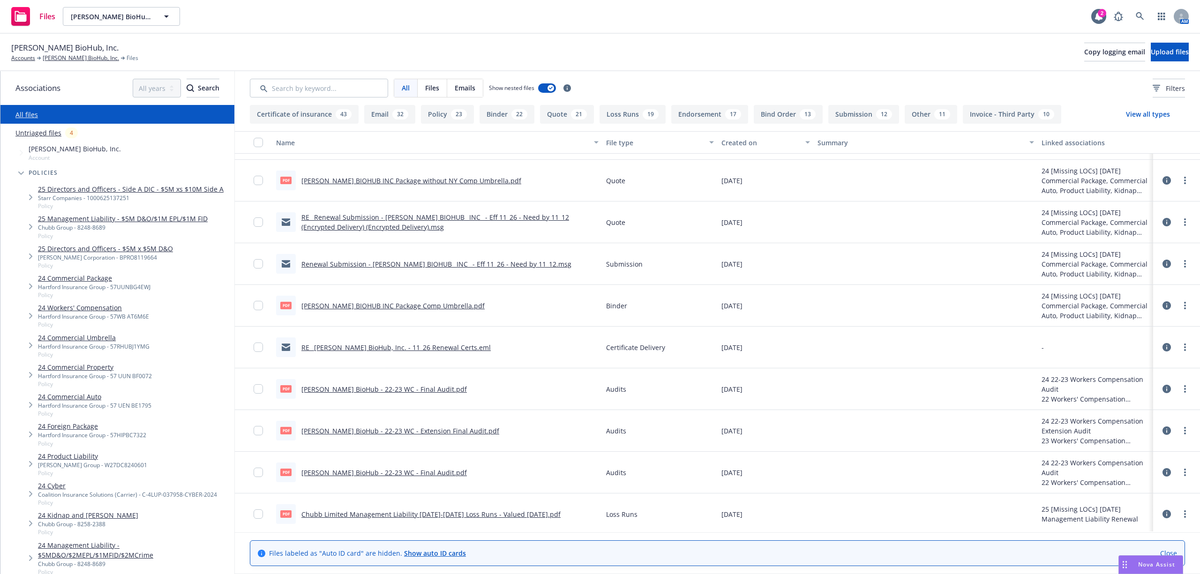
scroll to position [7810, 0]
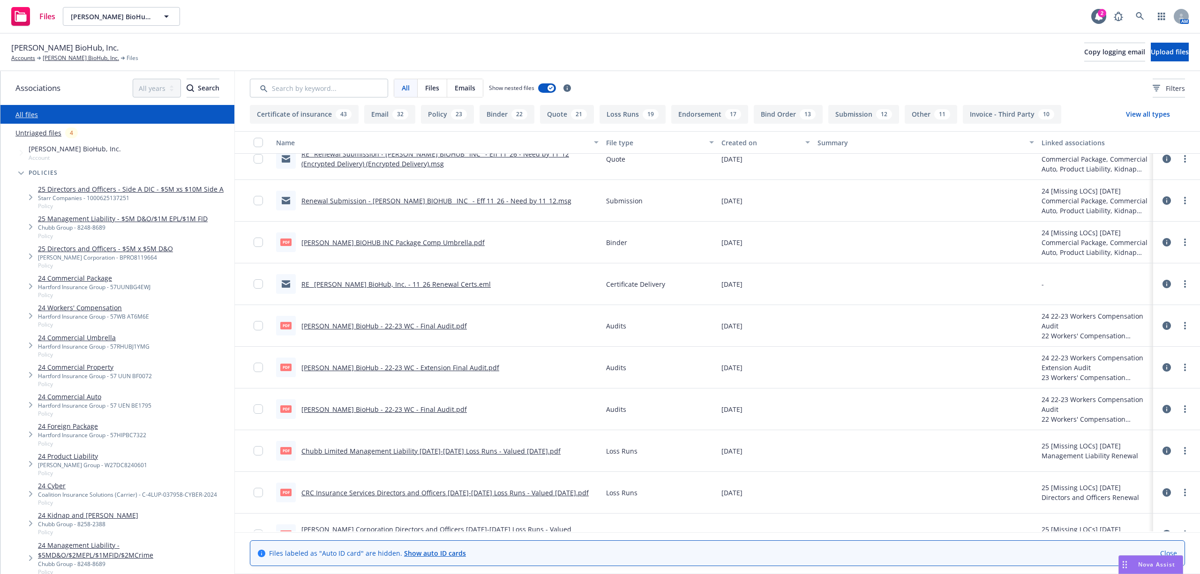
click at [81, 424] on link "24 Foreign Package" at bounding box center [92, 426] width 108 height 10
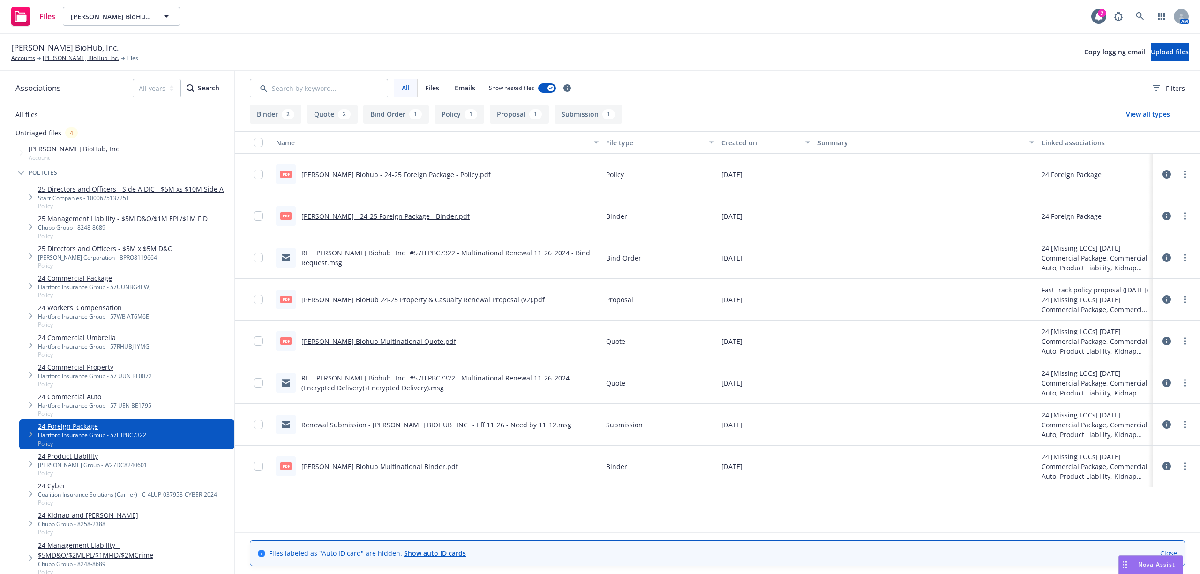
drag, startPoint x: 396, startPoint y: 258, endPoint x: 391, endPoint y: 260, distance: 5.5
click at [395, 258] on div "RE_ [PERSON_NAME] Biohub_ Inc_ #57HIPBC7322 - Multinational Renewal 11_26_2024 …" at bounding box center [449, 258] width 297 height 20
click at [392, 253] on link "RE_ [PERSON_NAME] Biohub_ Inc_ #57HIPBC7322 - Multinational Renewal 11_26_2024 …" at bounding box center [445, 257] width 289 height 19
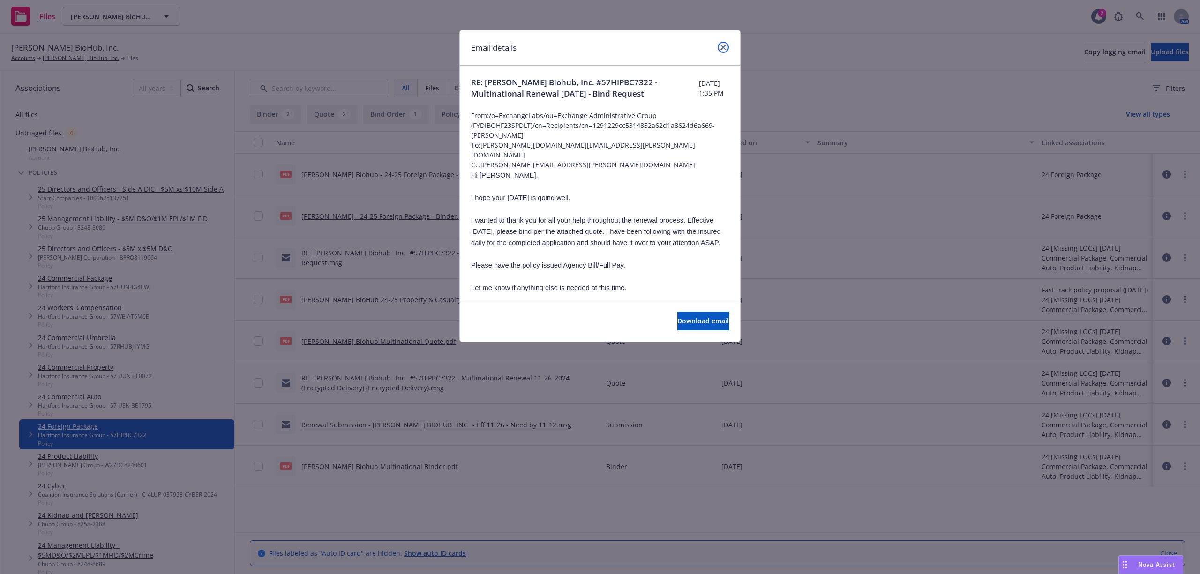
click at [718, 47] on link "close" at bounding box center [722, 47] width 11 height 11
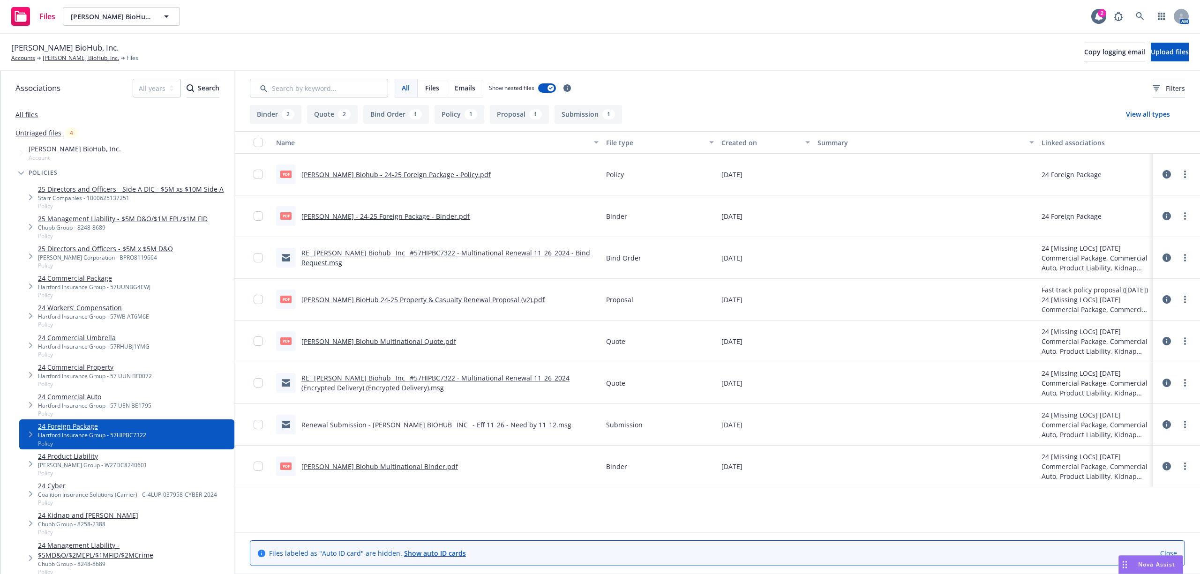
click at [90, 280] on link "24 Commercial Package" at bounding box center [94, 278] width 112 height 10
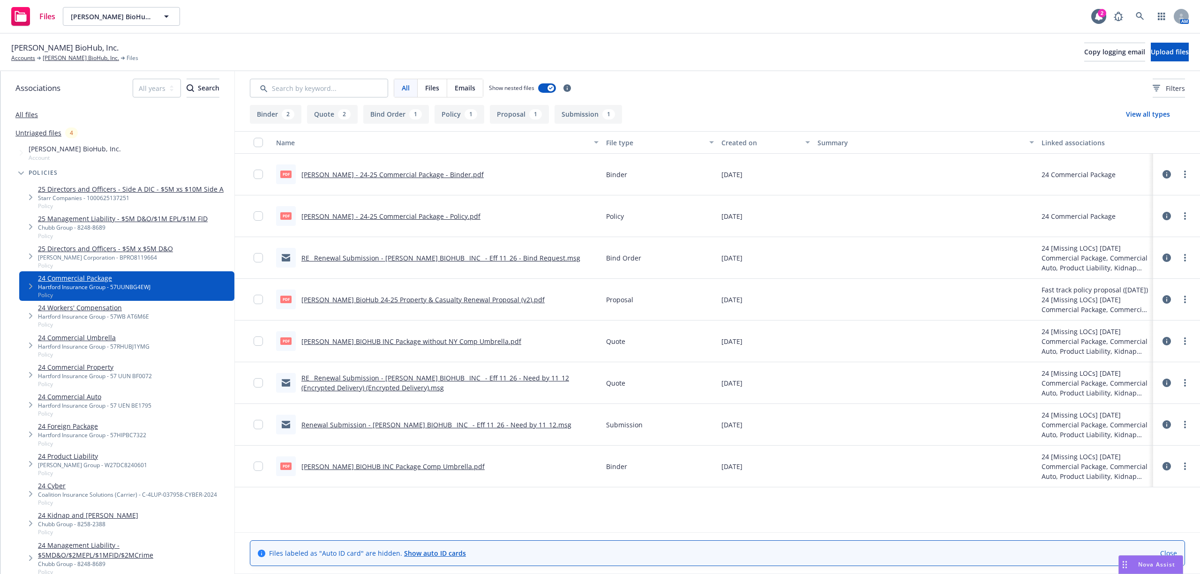
click at [27, 109] on div "All files" at bounding box center [117, 114] width 234 height 19
click at [27, 111] on link "All files" at bounding box center [26, 114] width 22 height 9
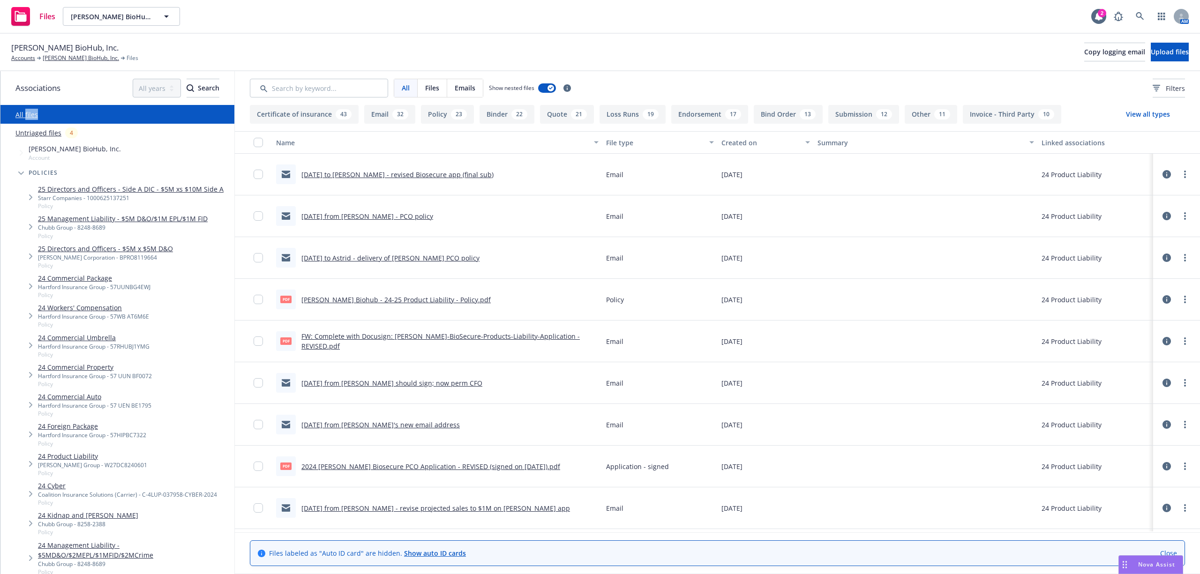
click at [698, 115] on button "Endorsement 17" at bounding box center [709, 114] width 77 height 19
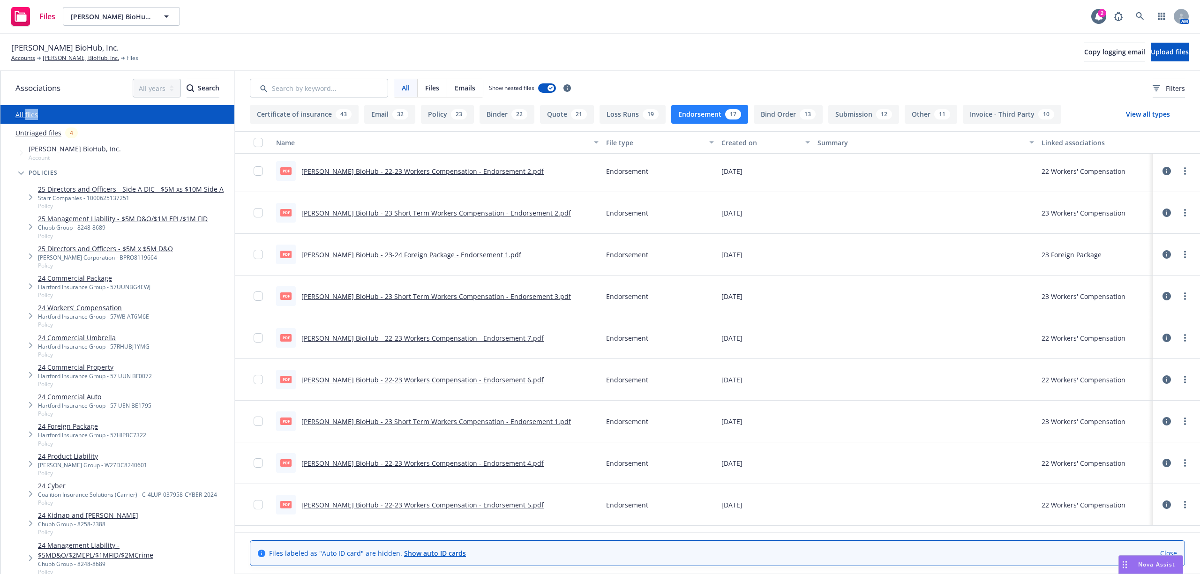
scroll to position [17, 0]
